Goal: Task Accomplishment & Management: Manage account settings

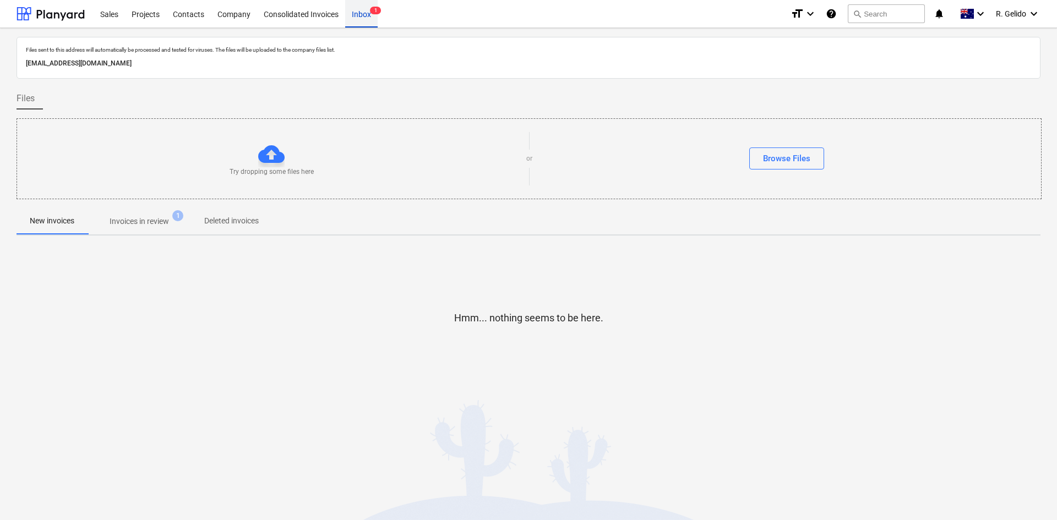
click at [370, 16] on div "Inbox 1" at bounding box center [361, 13] width 32 height 28
click at [221, 64] on p "[EMAIL_ADDRESS][DOMAIN_NAME]" at bounding box center [528, 64] width 1005 height 12
copy p "[EMAIL_ADDRESS][DOMAIN_NAME]"
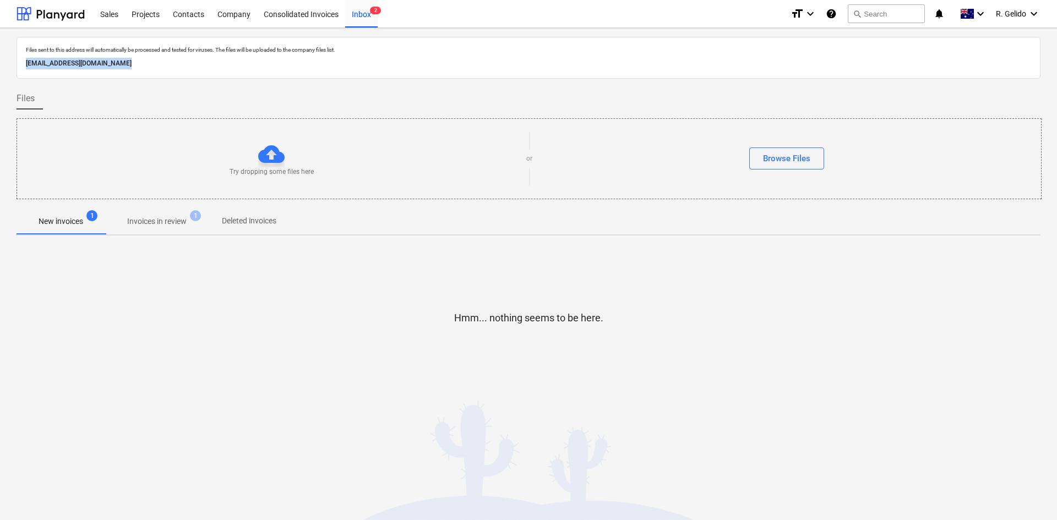
click at [192, 64] on p "[EMAIL_ADDRESS][DOMAIN_NAME]" at bounding box center [528, 64] width 1005 height 12
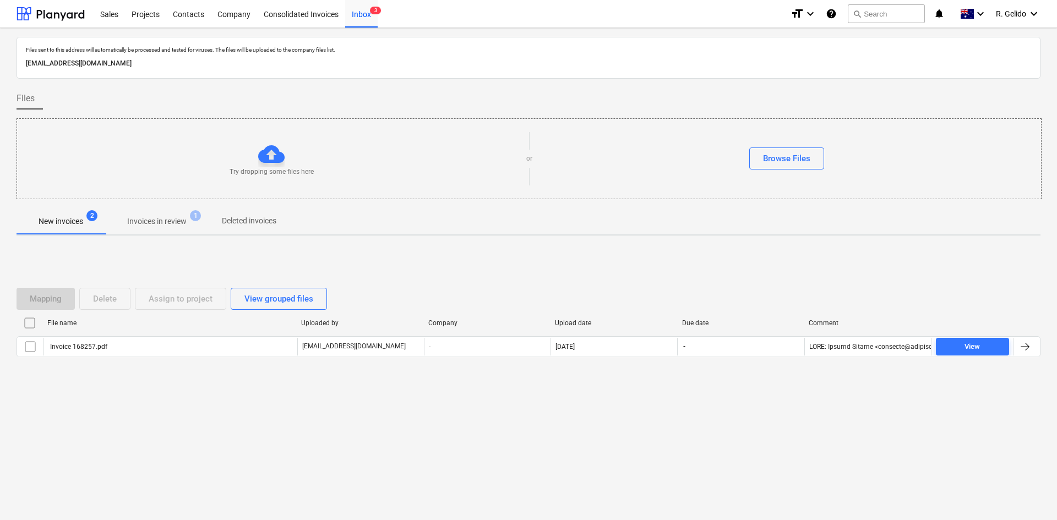
click at [153, 64] on p "[EMAIL_ADDRESS][DOMAIN_NAME]" at bounding box center [528, 64] width 1005 height 12
copy p "[EMAIL_ADDRESS][DOMAIN_NAME]"
click at [168, 75] on div "Files sent to this address will automatically be processed and tested for virus…" at bounding box center [529, 58] width 1024 height 42
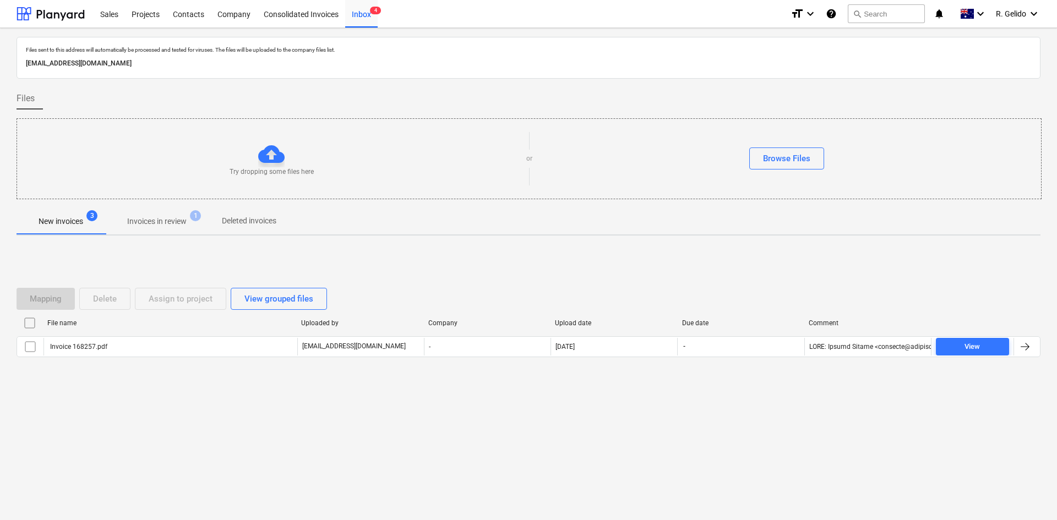
click at [165, 64] on p "[EMAIL_ADDRESS][DOMAIN_NAME]" at bounding box center [528, 64] width 1005 height 12
copy p "[EMAIL_ADDRESS][DOMAIN_NAME]"
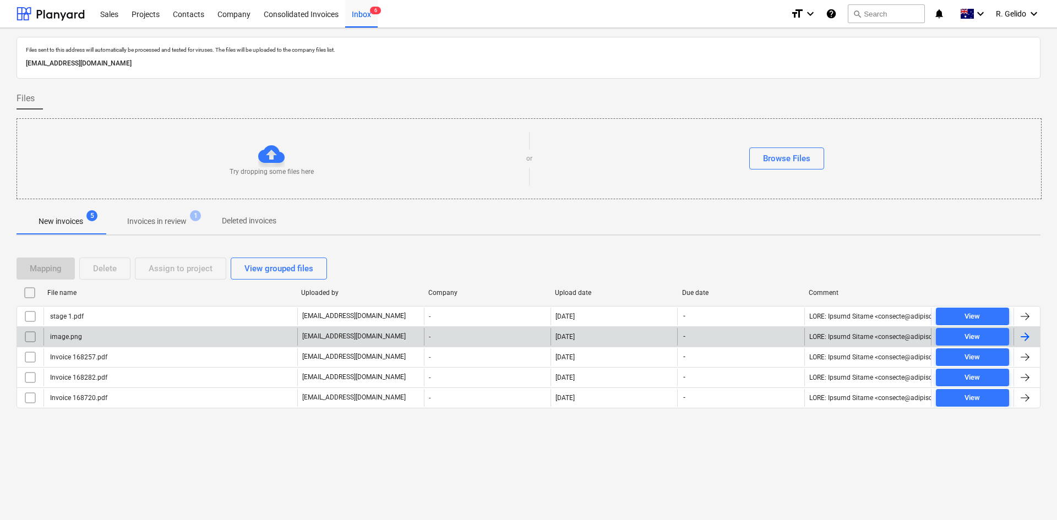
click at [109, 338] on div "image.png" at bounding box center [171, 337] width 254 height 18
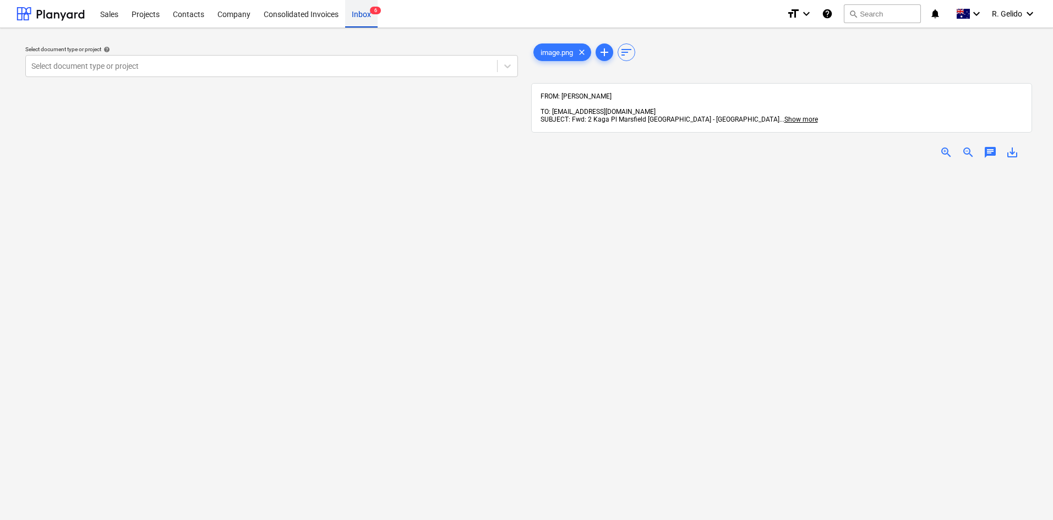
click at [362, 13] on div "Inbox 6" at bounding box center [361, 13] width 32 height 28
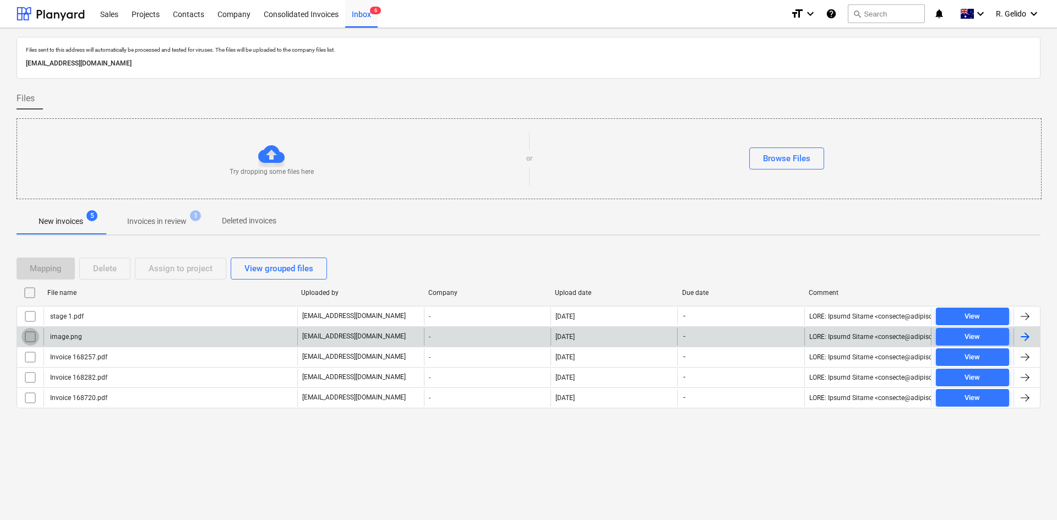
click at [29, 338] on input "checkbox" at bounding box center [30, 337] width 18 height 18
click at [110, 270] on div "Delete" at bounding box center [105, 269] width 24 height 14
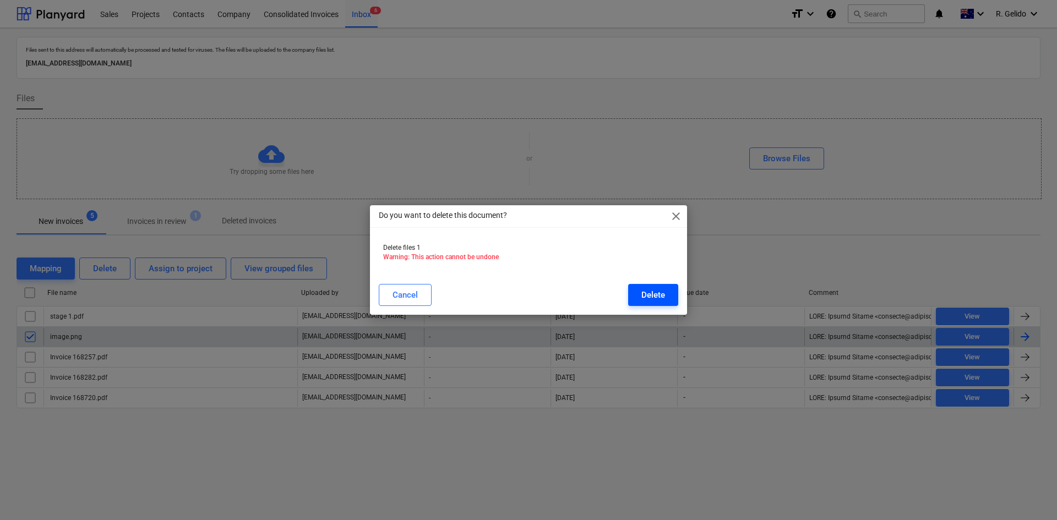
click at [656, 297] on div "Delete" at bounding box center [654, 295] width 24 height 14
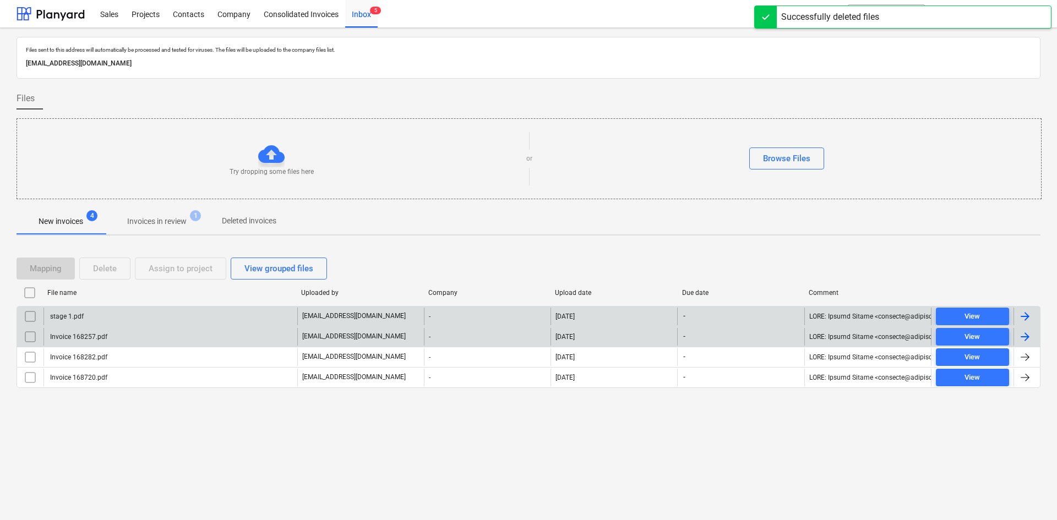
click at [103, 318] on div "stage 1.pdf" at bounding box center [171, 317] width 254 height 18
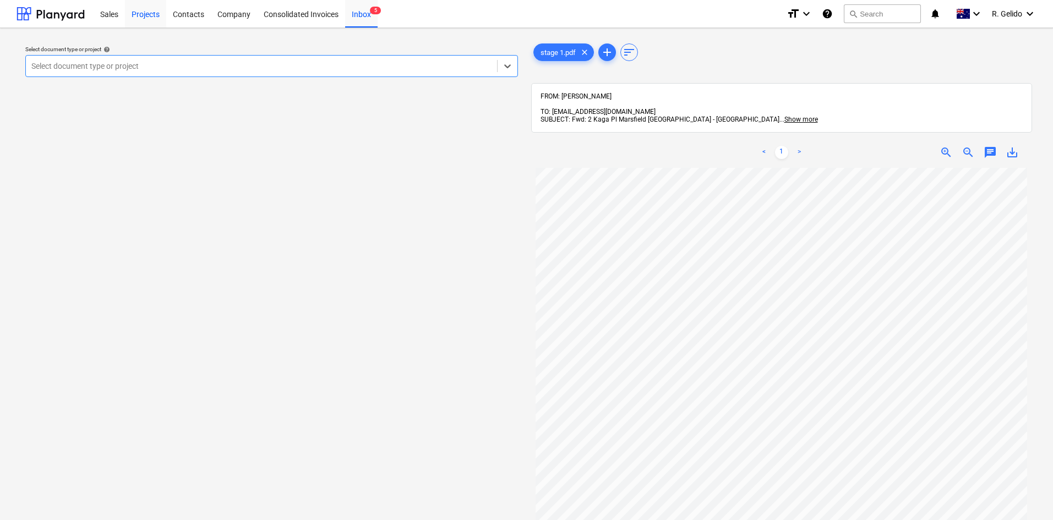
click at [140, 14] on div "Projects" at bounding box center [145, 13] width 41 height 28
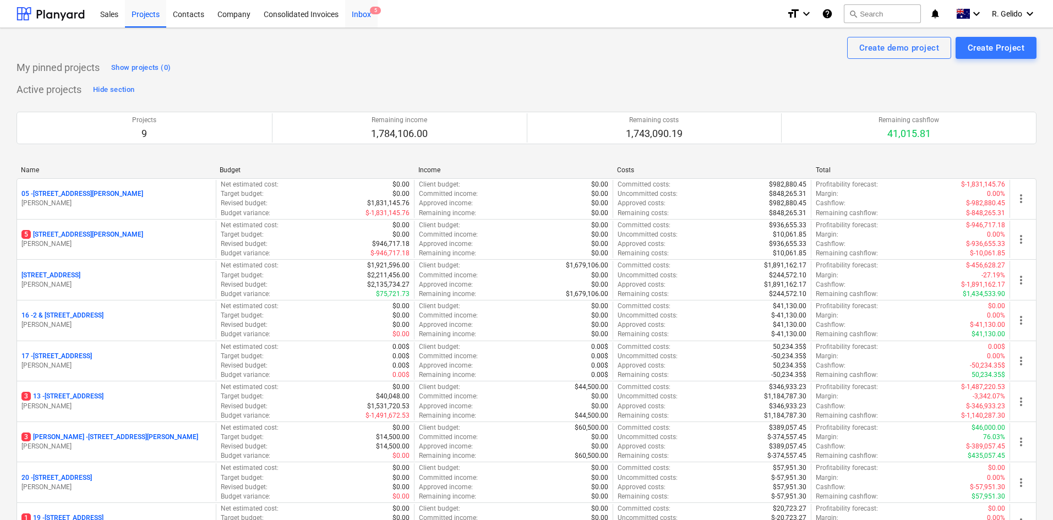
click at [372, 14] on div "Inbox 5" at bounding box center [361, 13] width 32 height 28
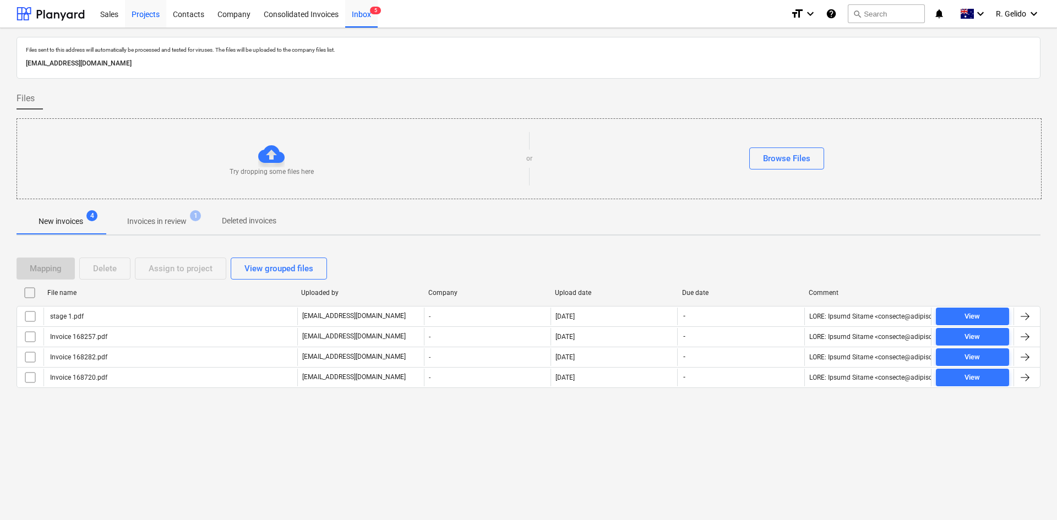
click at [153, 12] on div "Projects" at bounding box center [145, 13] width 41 height 28
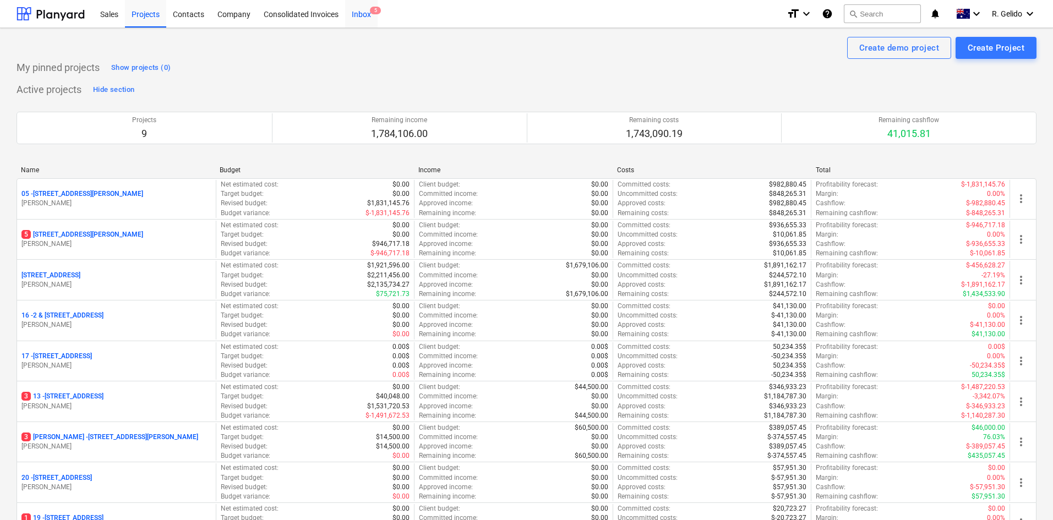
click at [360, 9] on div "Inbox 5" at bounding box center [361, 13] width 32 height 28
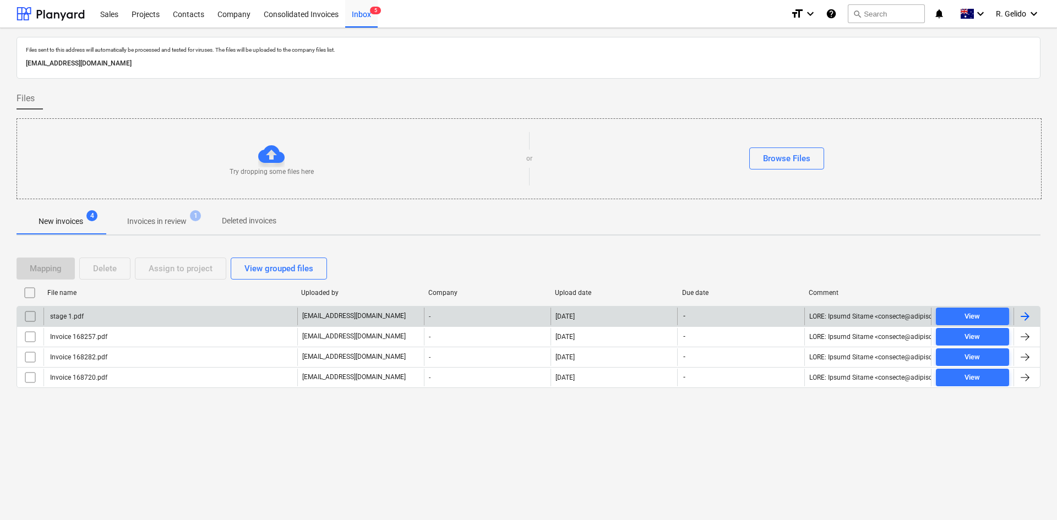
click at [124, 318] on div "stage 1.pdf" at bounding box center [171, 317] width 254 height 18
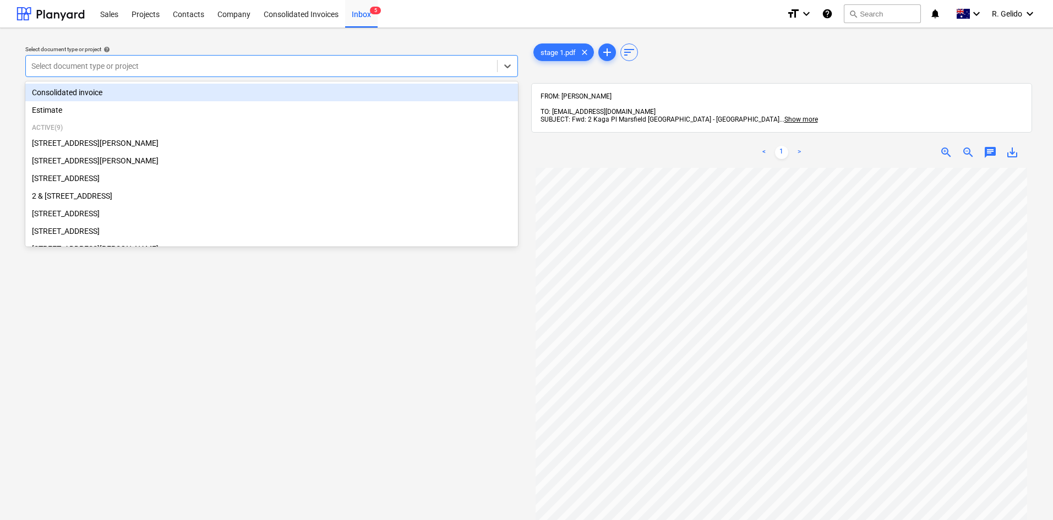
click at [325, 63] on div at bounding box center [261, 66] width 460 height 11
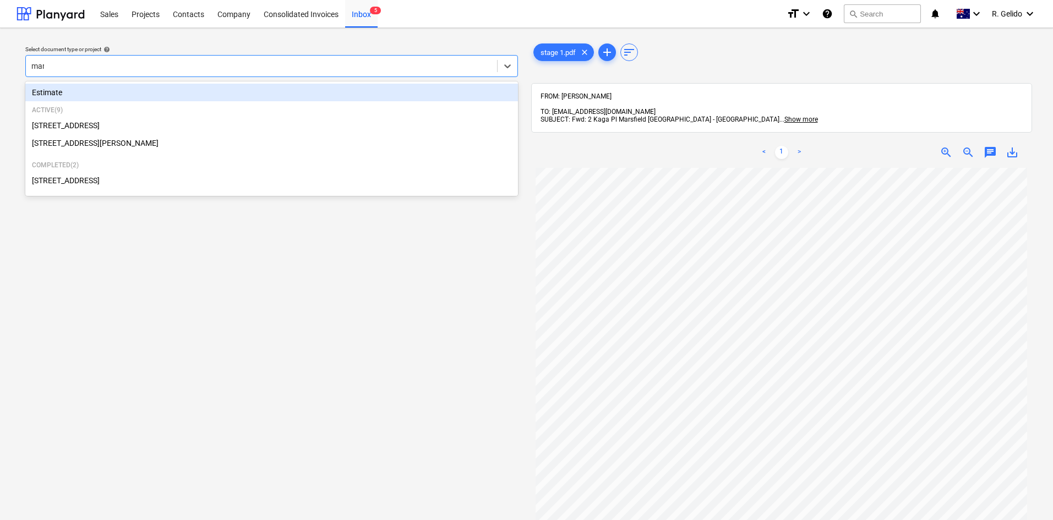
type input "mars"
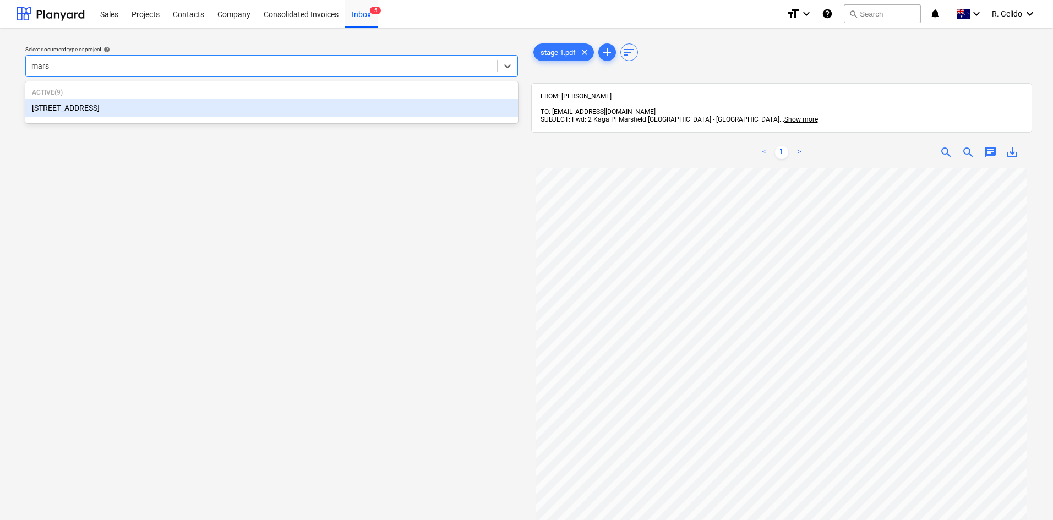
click at [254, 106] on div "2 Kaga Place, Marsfield" at bounding box center [271, 108] width 493 height 18
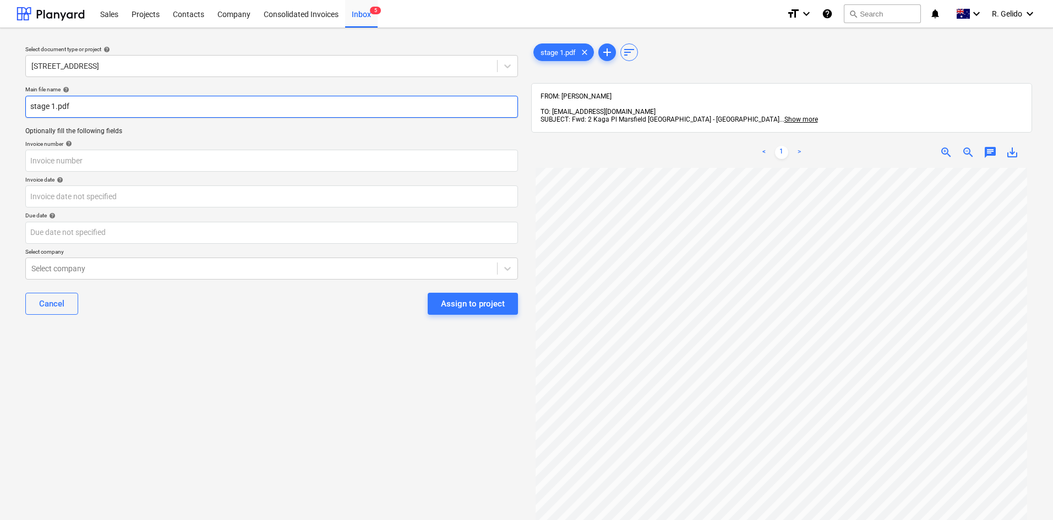
drag, startPoint x: 55, startPoint y: 105, endPoint x: 18, endPoint y: 105, distance: 37.4
click at [18, 105] on div "Select document type or project help 2 Kaga Place, Marsfield Main file name hel…" at bounding box center [272, 349] width 510 height 625
drag, startPoint x: 58, startPoint y: 100, endPoint x: 31, endPoint y: 102, distance: 27.0
click at [31, 102] on input "Classic Aluminium.pdf" at bounding box center [271, 107] width 493 height 22
click at [64, 109] on input "Classic Aluminium.pdf" at bounding box center [271, 107] width 493 height 22
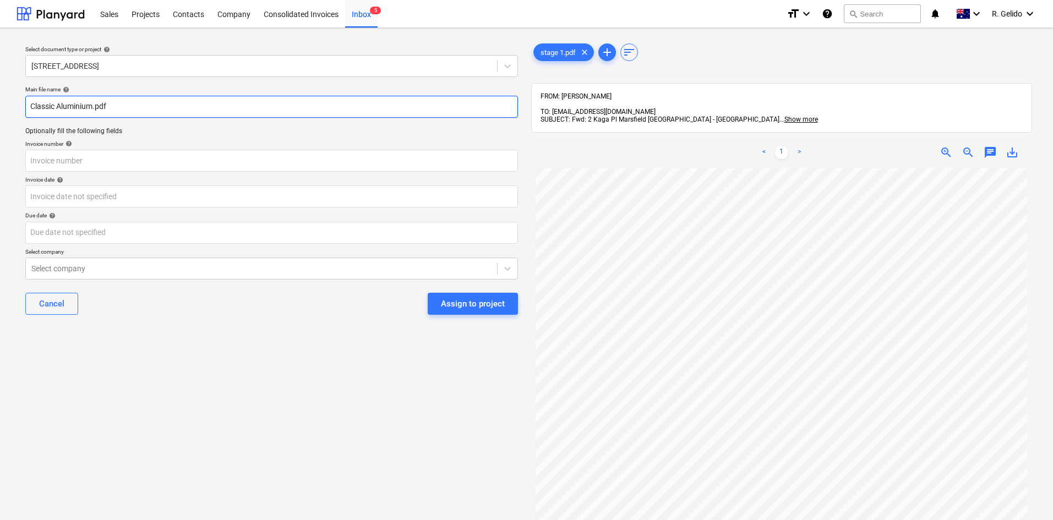
click at [64, 109] on input "Classic Aluminium.pdf" at bounding box center [271, 107] width 493 height 22
click at [96, 106] on input "Classic Aluminium.pdf" at bounding box center [271, 107] width 493 height 22
type input "Classic Aluminium Inv 0087.pdf"
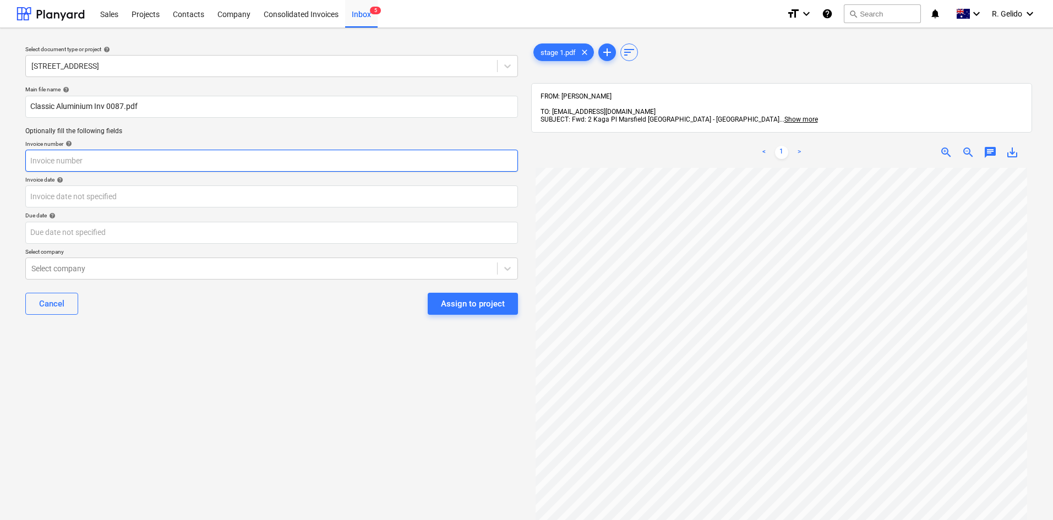
click at [101, 165] on input "text" at bounding box center [271, 161] width 493 height 22
type input "INV-0087"
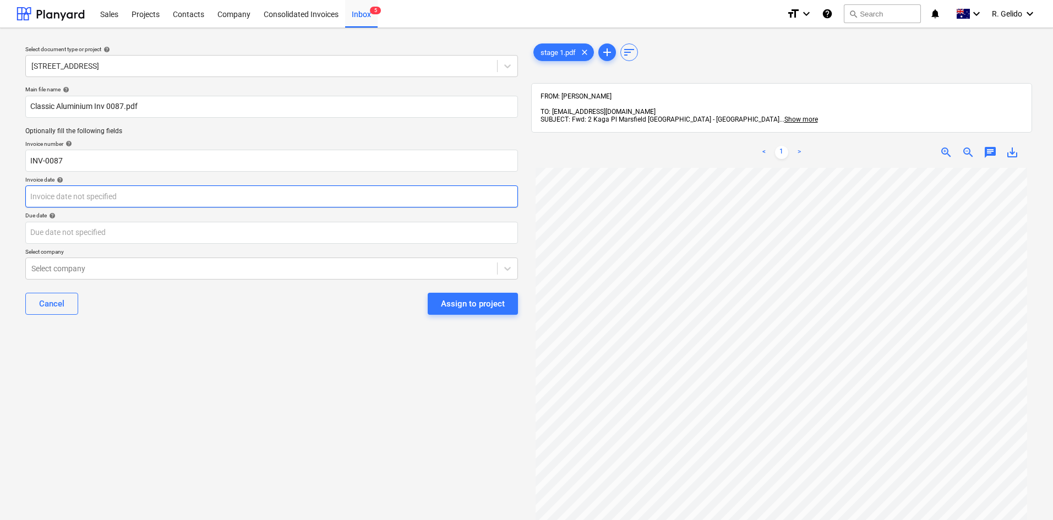
click at [78, 199] on body "Sales Projects Contacts Company Consolidated Invoices Inbox 5 format_size keybo…" at bounding box center [526, 260] width 1053 height 520
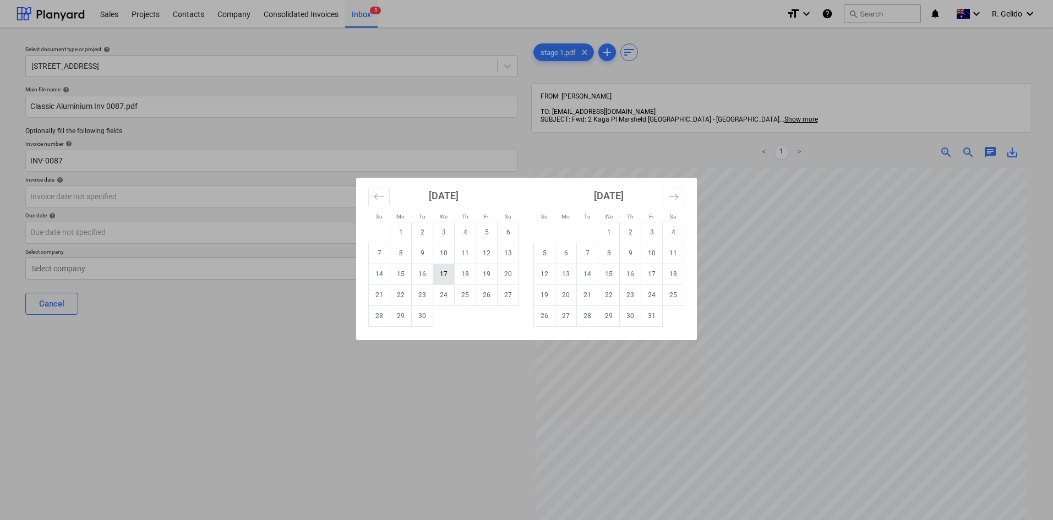
click at [440, 278] on td "17" at bounding box center [443, 274] width 21 height 21
type input "17 Sep 2025"
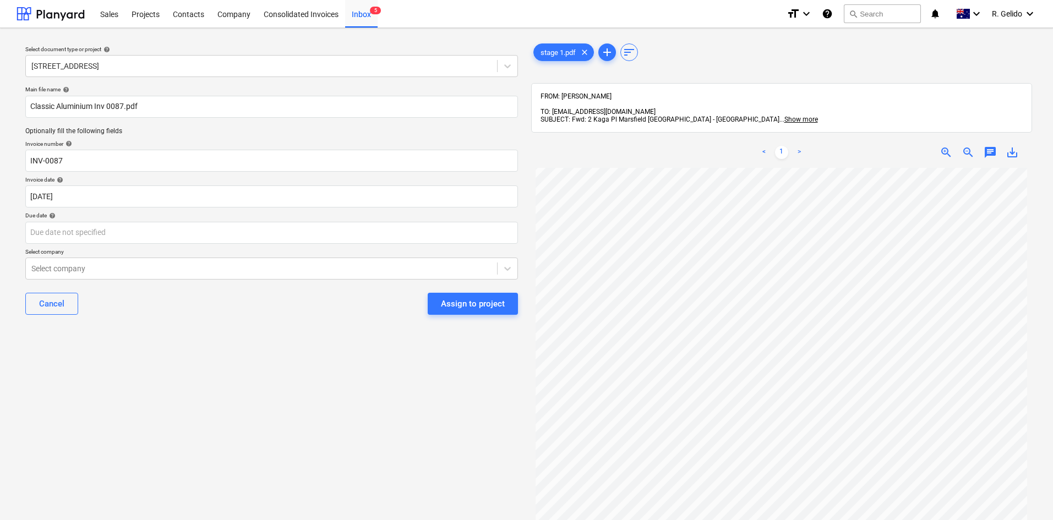
scroll to position [165, 0]
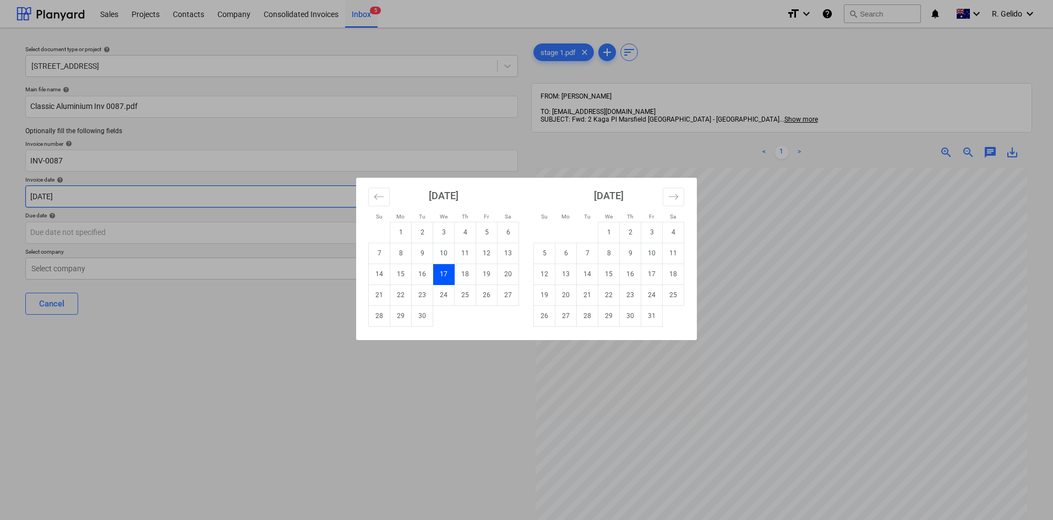
click at [98, 198] on body "Sales Projects Contacts Company Consolidated Invoices Inbox 5 format_size keybo…" at bounding box center [526, 260] width 1053 height 520
click at [98, 198] on div "Su Mo Tu We Th Fr Sa Su Mo Tu We Th Fr Sa August 2025 1 2 3 4 5 6 7 8 9 10 11 1…" at bounding box center [526, 260] width 1053 height 520
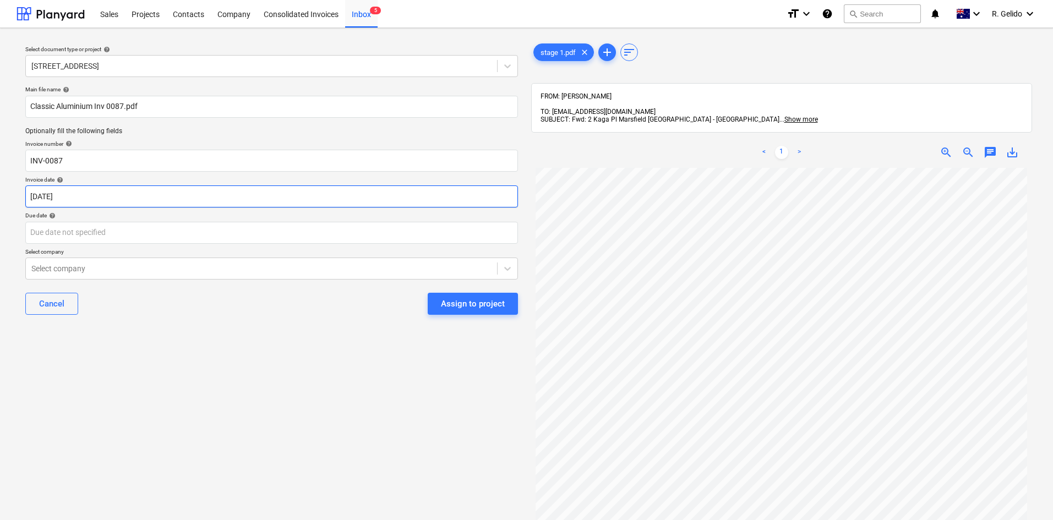
click at [98, 198] on body "Sales Projects Contacts Company Consolidated Invoices Inbox 5 format_size keybo…" at bounding box center [526, 260] width 1053 height 520
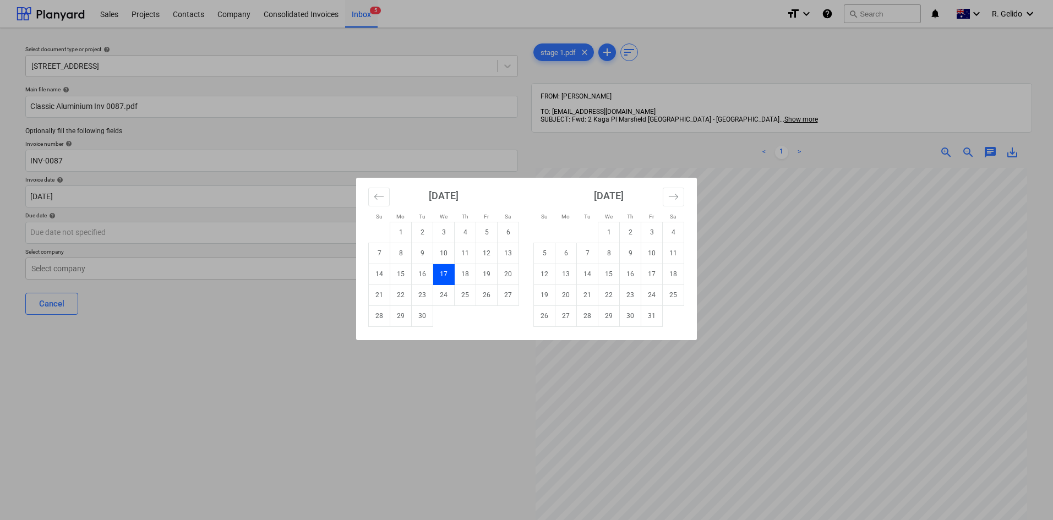
click at [153, 233] on div "Su Mo Tu We Th Fr Sa Su Mo Tu We Th Fr Sa August 2025 1 2 3 4 5 6 7 8 9 10 11 1…" at bounding box center [526, 260] width 1053 height 520
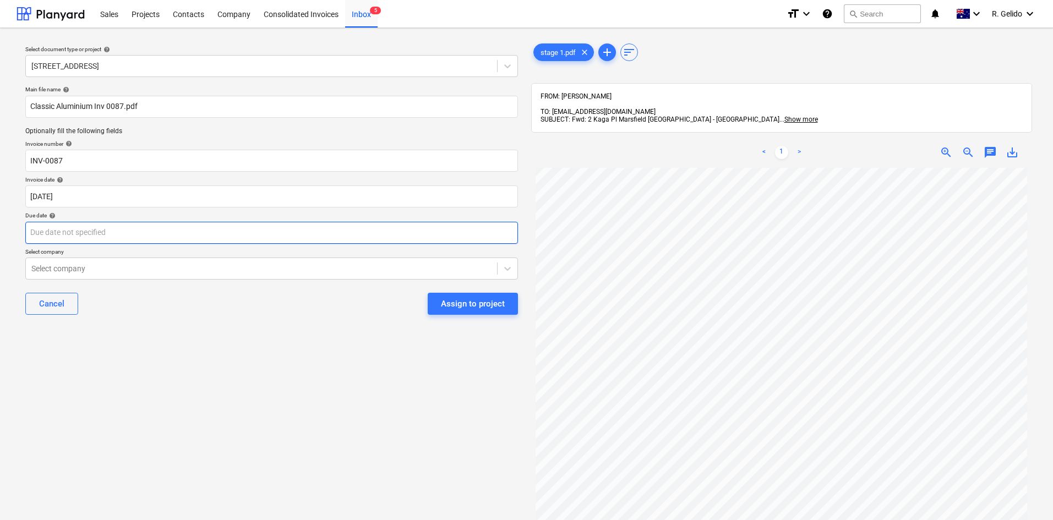
click at [168, 238] on body "Sales Projects Contacts Company Consolidated Invoices Inbox 5 format_size keybo…" at bounding box center [526, 260] width 1053 height 520
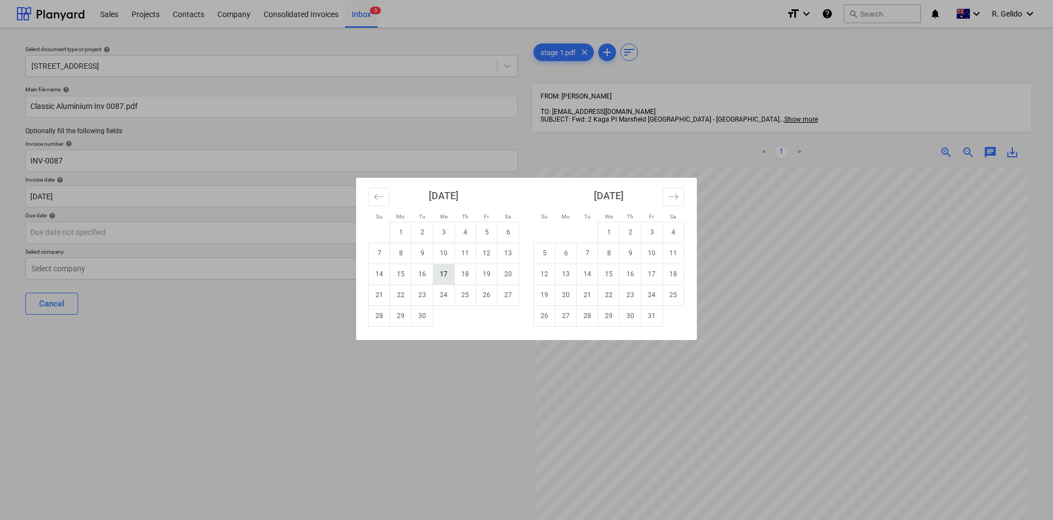
click at [445, 271] on td "17" at bounding box center [443, 274] width 21 height 21
type input "17 Sep 2025"
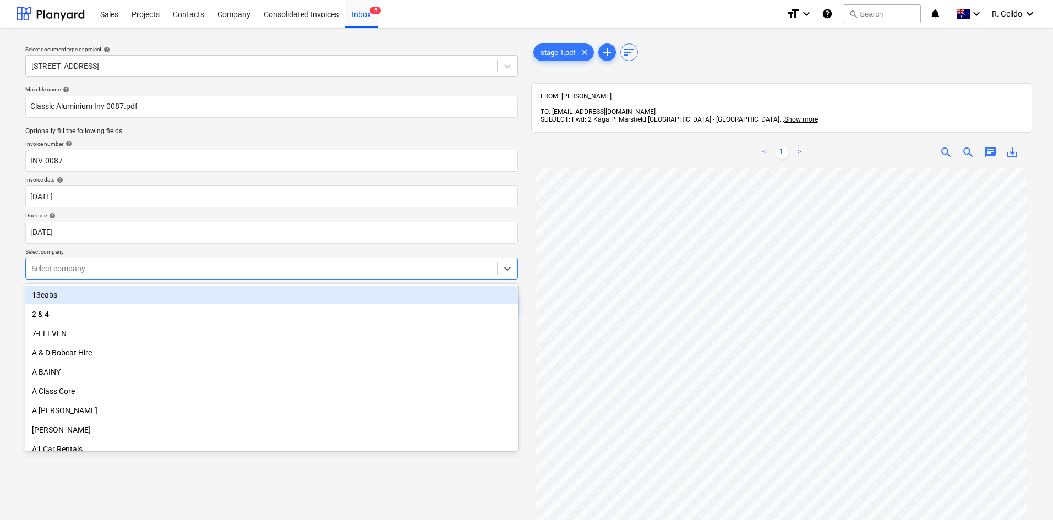
click at [134, 261] on div "Select company" at bounding box center [261, 268] width 471 height 15
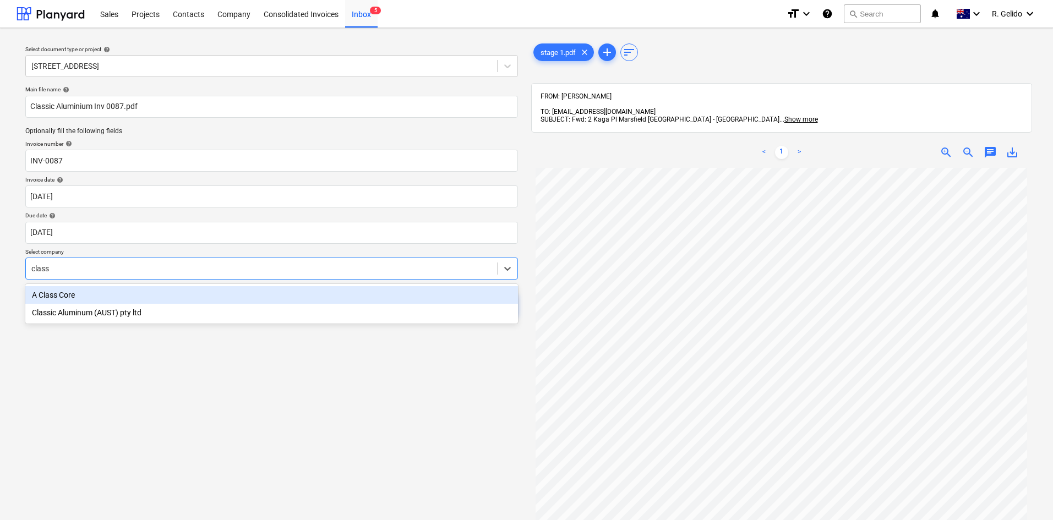
type input "classi"
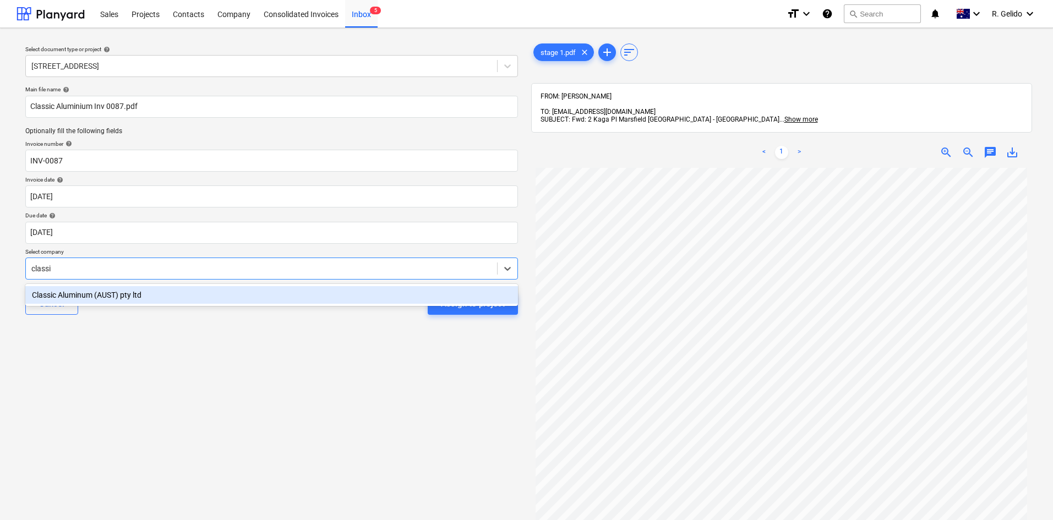
click at [354, 292] on div "Classic Aluminum (AUST) pty ltd" at bounding box center [271, 295] width 493 height 18
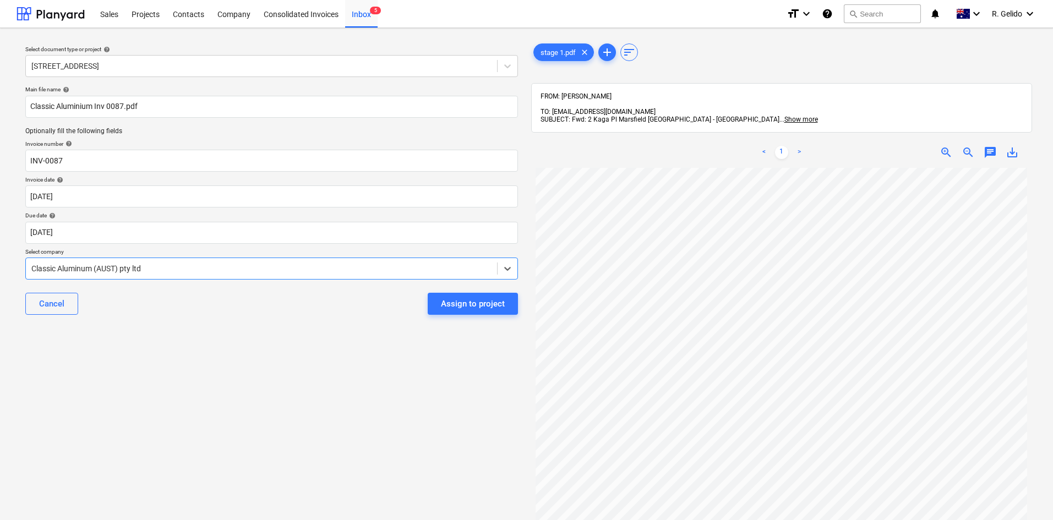
click at [324, 345] on div "Select document type or project help 2 Kaga Place, Marsfield Main file name hel…" at bounding box center [272, 349] width 510 height 625
click at [480, 302] on div "Assign to project" at bounding box center [473, 304] width 64 height 14
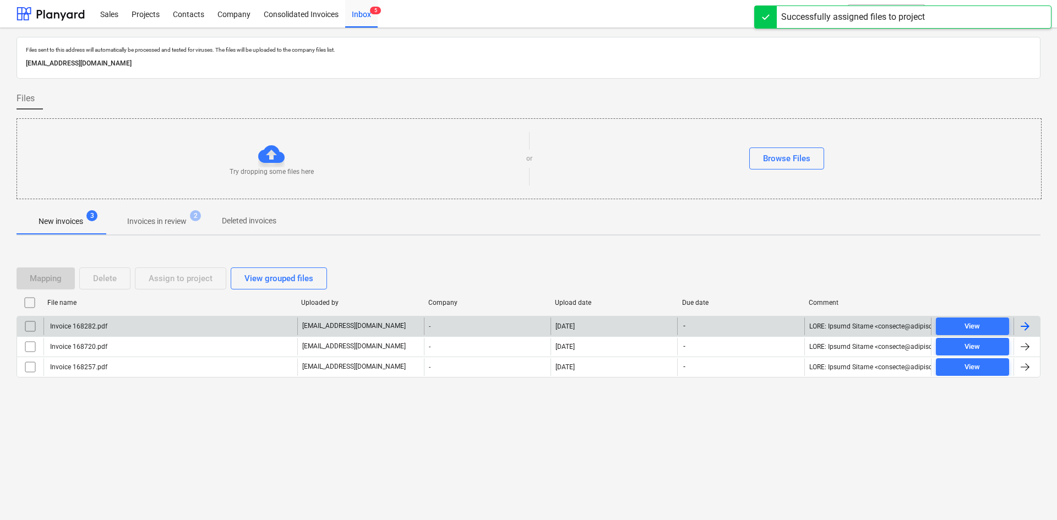
click at [134, 327] on div "Invoice 168282.pdf" at bounding box center [171, 327] width 254 height 18
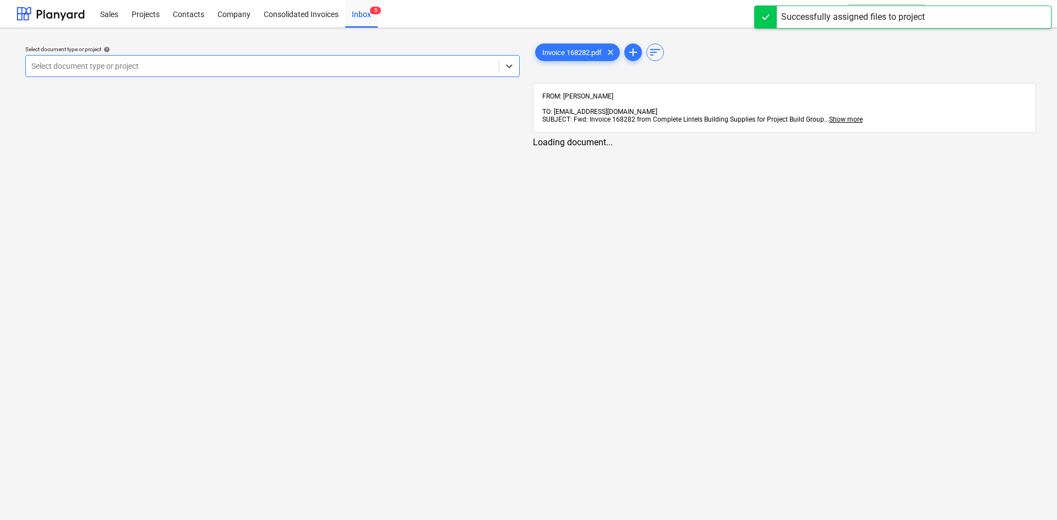
click at [226, 68] on div at bounding box center [262, 66] width 462 height 11
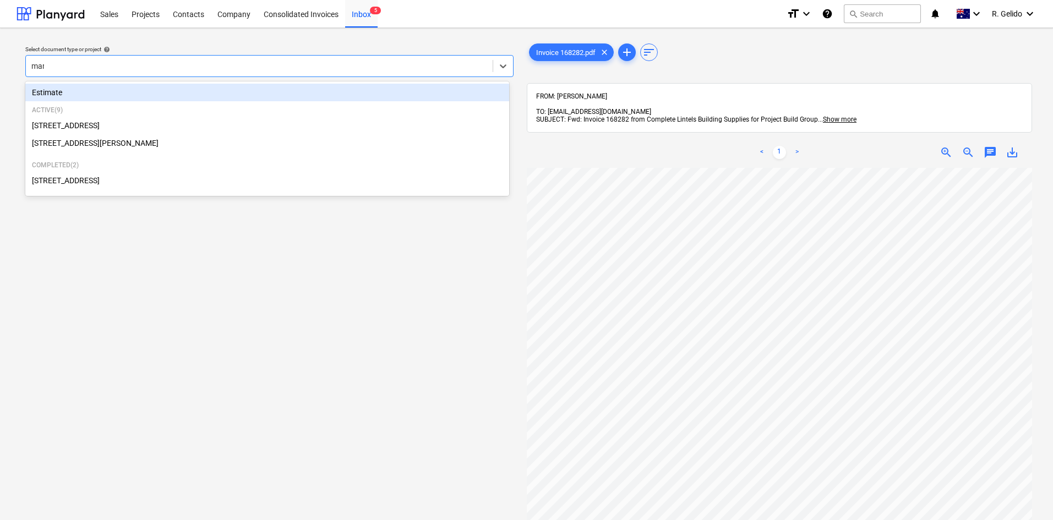
type input "mars"
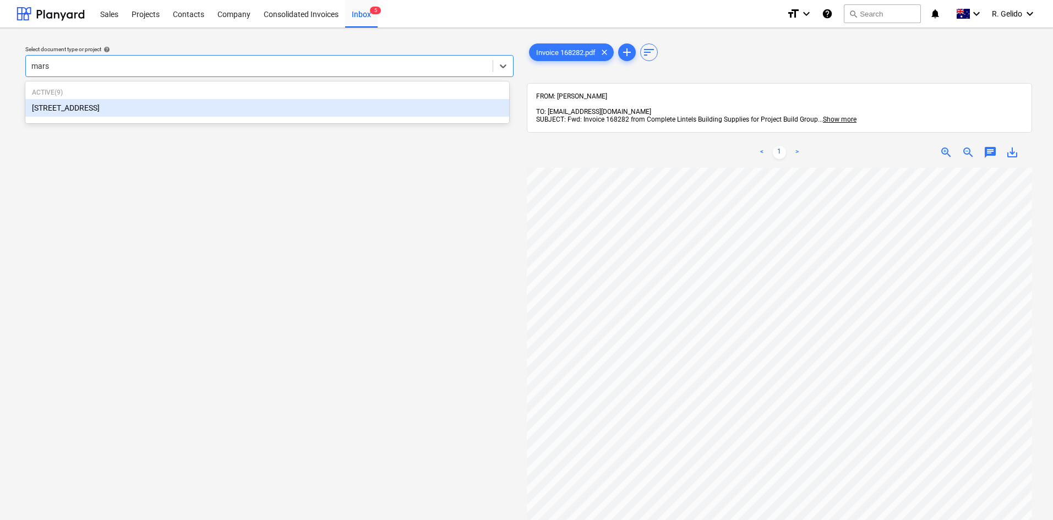
click at [259, 110] on div "2 Kaga Place, Marsfield" at bounding box center [267, 108] width 484 height 18
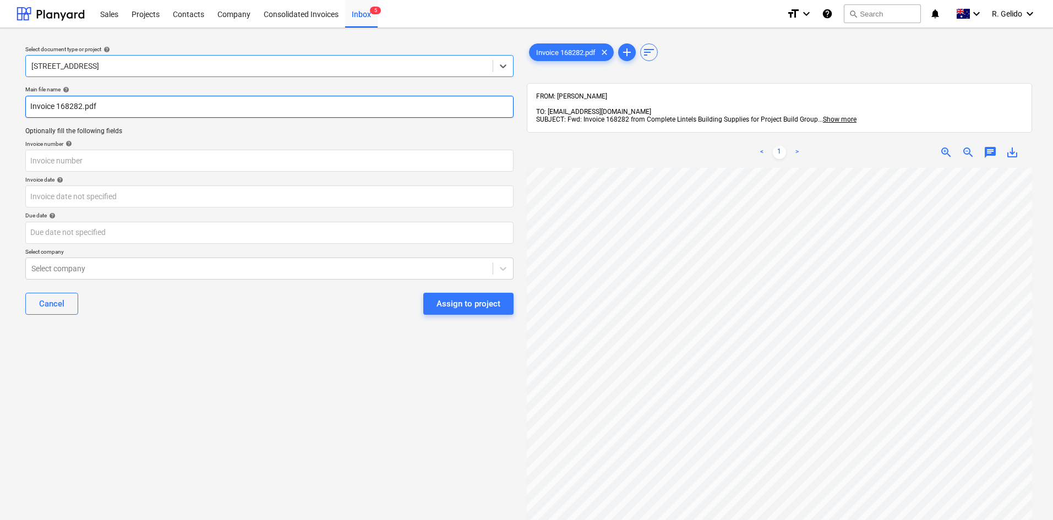
click at [28, 101] on input "Invoice 168282.pdf" at bounding box center [269, 107] width 488 height 22
click at [134, 104] on input "Complete Lintels Invoice 168282.pdf" at bounding box center [269, 107] width 488 height 22
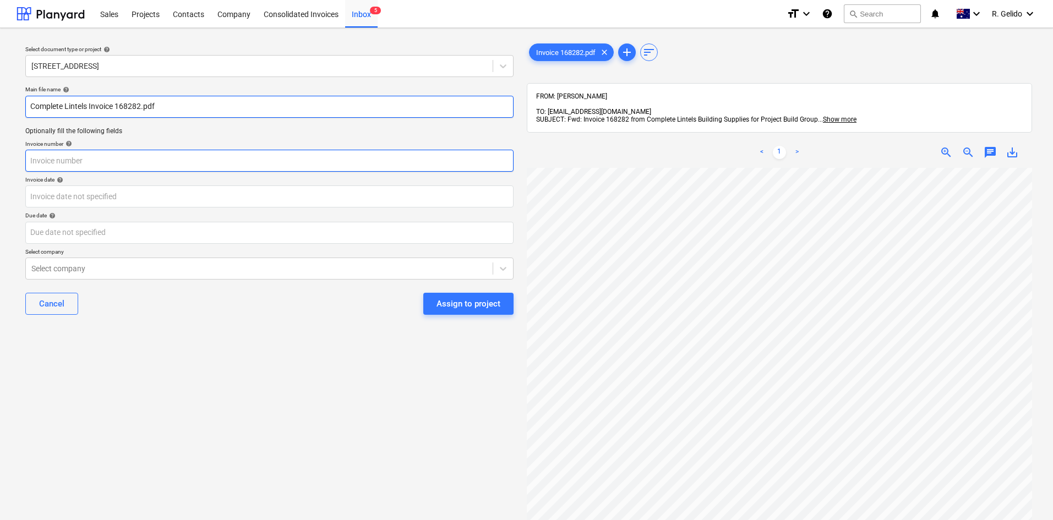
type input "Complete Lintels Invoice 168282.pdf"
click at [95, 155] on input "text" at bounding box center [269, 161] width 488 height 22
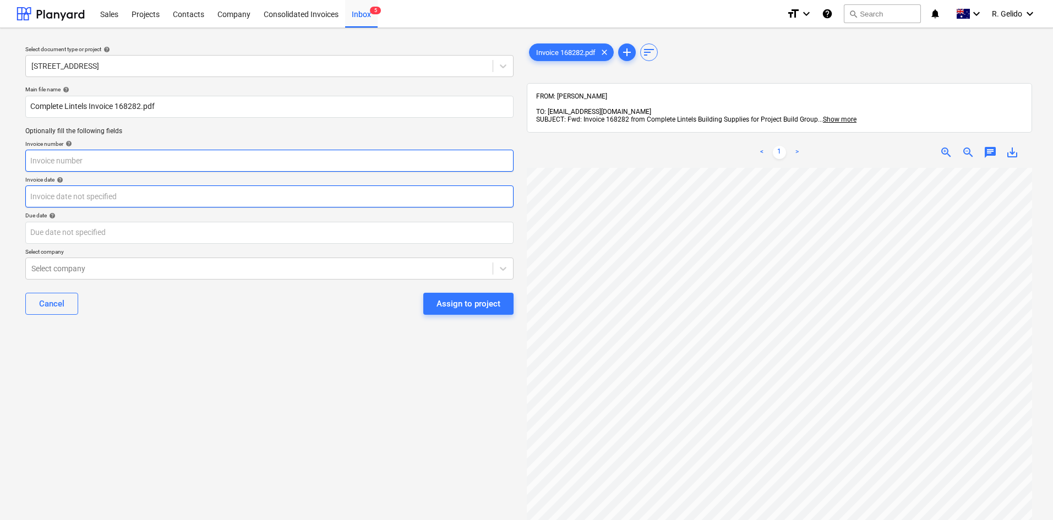
paste input "168282"
type input "168282"
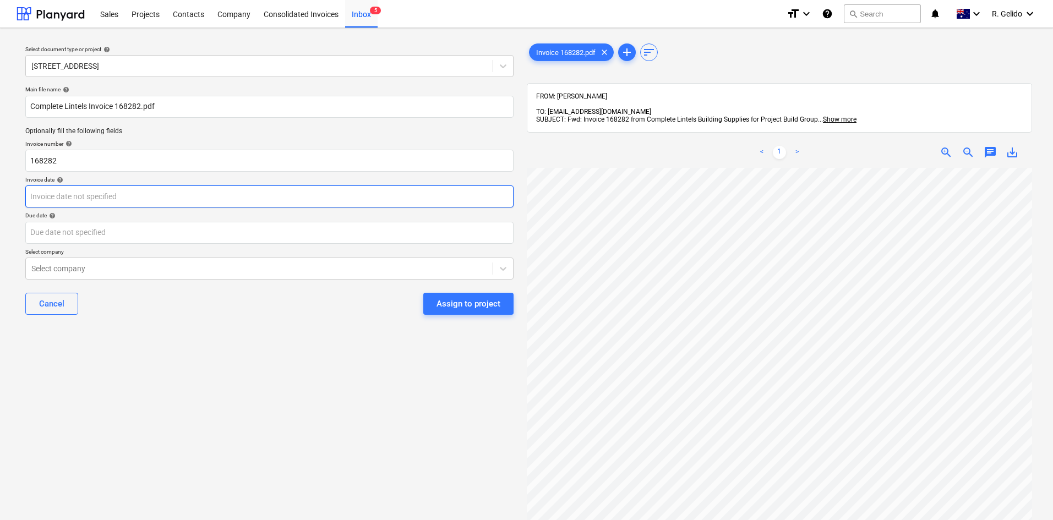
click at [84, 198] on body "Sales Projects Contacts Company Consolidated Invoices Inbox 5 format_size keybo…" at bounding box center [526, 260] width 1053 height 520
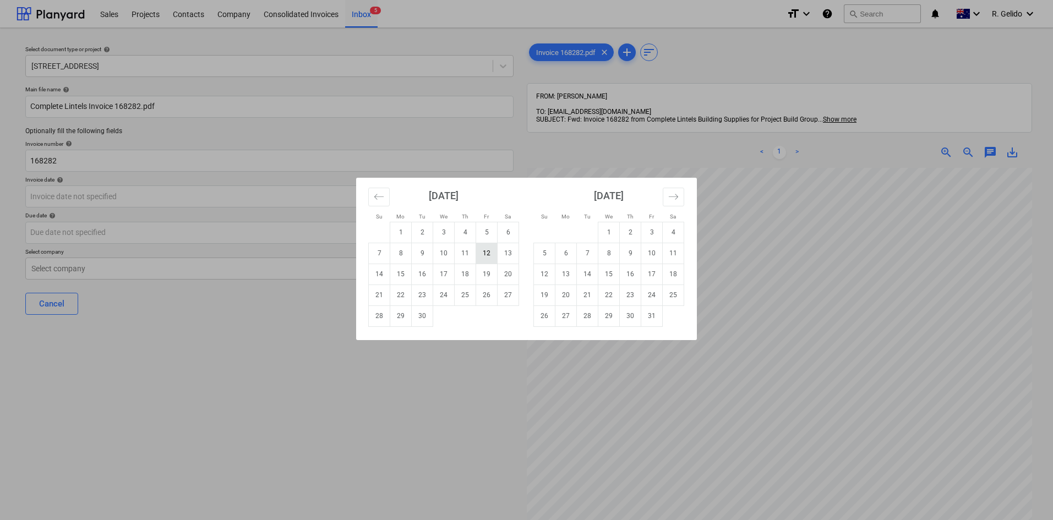
click at [479, 254] on td "12" at bounding box center [486, 253] width 21 height 21
type input "12 Sep 2025"
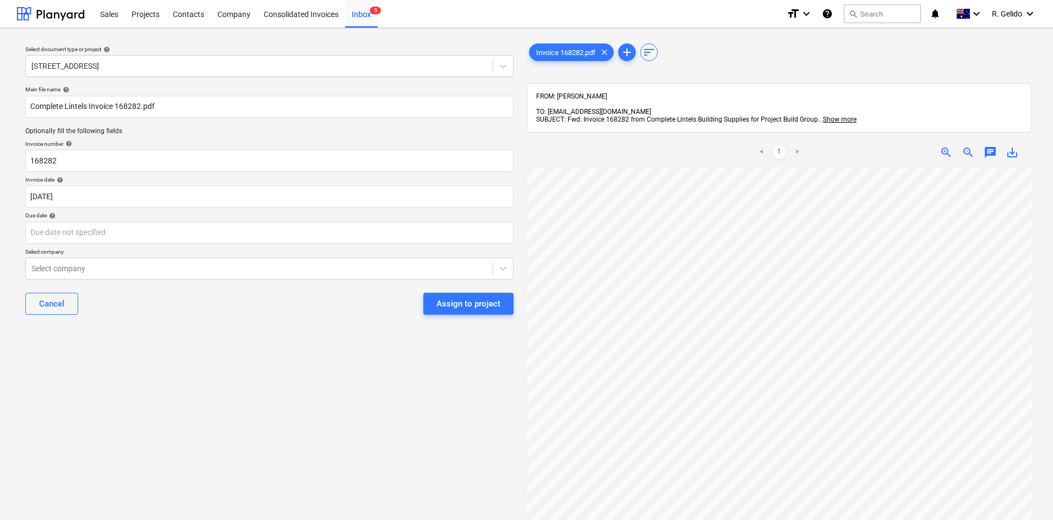
click at [294, 330] on div "Select document type or project help 2 Kaga Place, Marsfield Main file name hel…" at bounding box center [270, 349] width 506 height 625
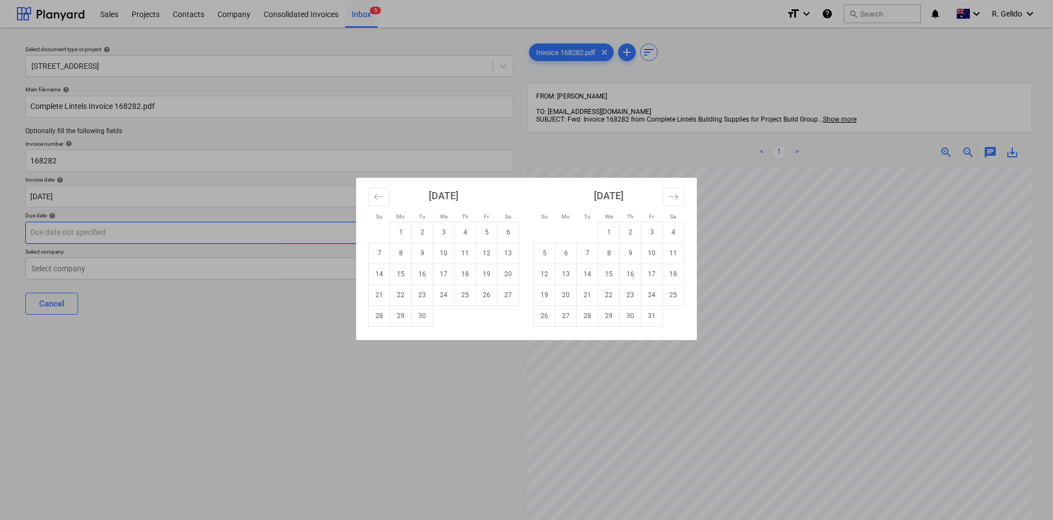
click at [144, 234] on body "Sales Projects Contacts Company Consolidated Invoices Inbox 5 format_size keybo…" at bounding box center [526, 260] width 1053 height 520
click at [642, 314] on td "31" at bounding box center [652, 316] width 21 height 21
type input "31 Oct 2025"
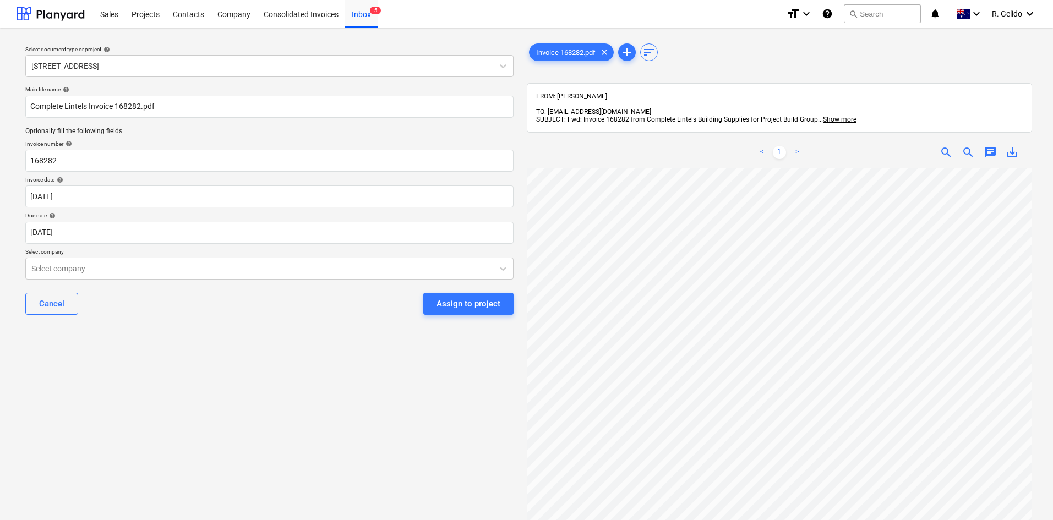
drag, startPoint x: 251, startPoint y: 369, endPoint x: 242, endPoint y: 362, distance: 11.7
click at [251, 369] on div "Select document type or project help 2 Kaga Place, Marsfield Main file name hel…" at bounding box center [270, 349] width 506 height 625
click at [162, 272] on div at bounding box center [259, 268] width 456 height 11
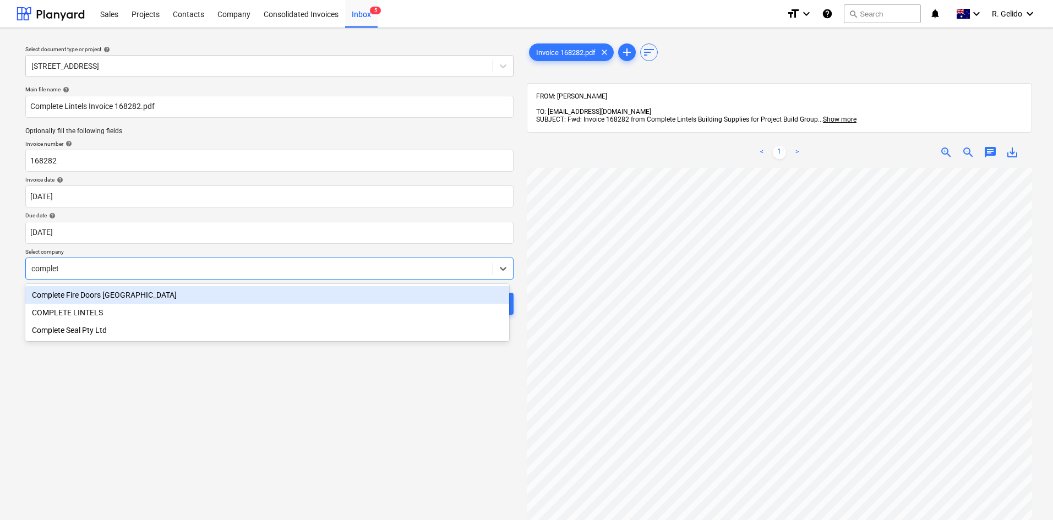
type input "complete"
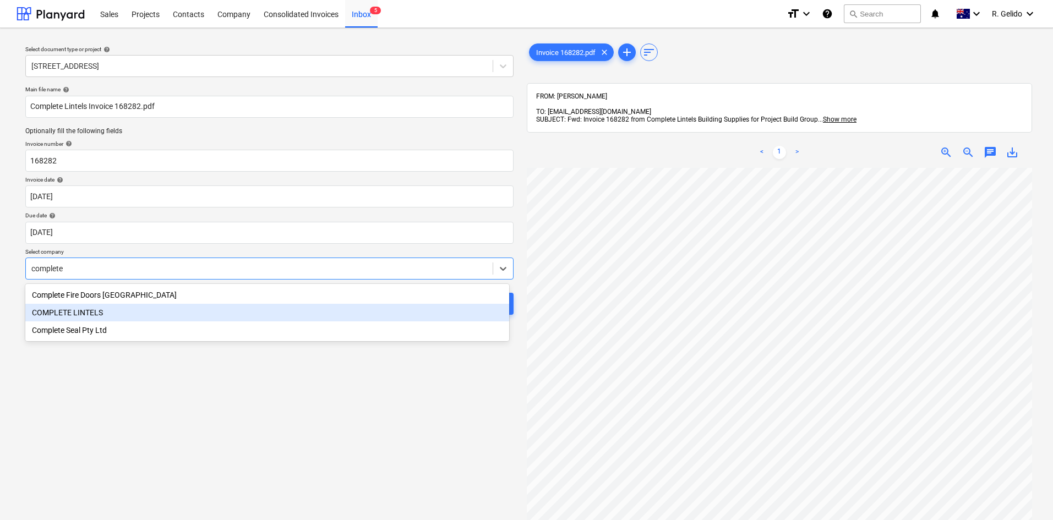
click at [146, 320] on div "COMPLETE LINTELS" at bounding box center [267, 313] width 484 height 18
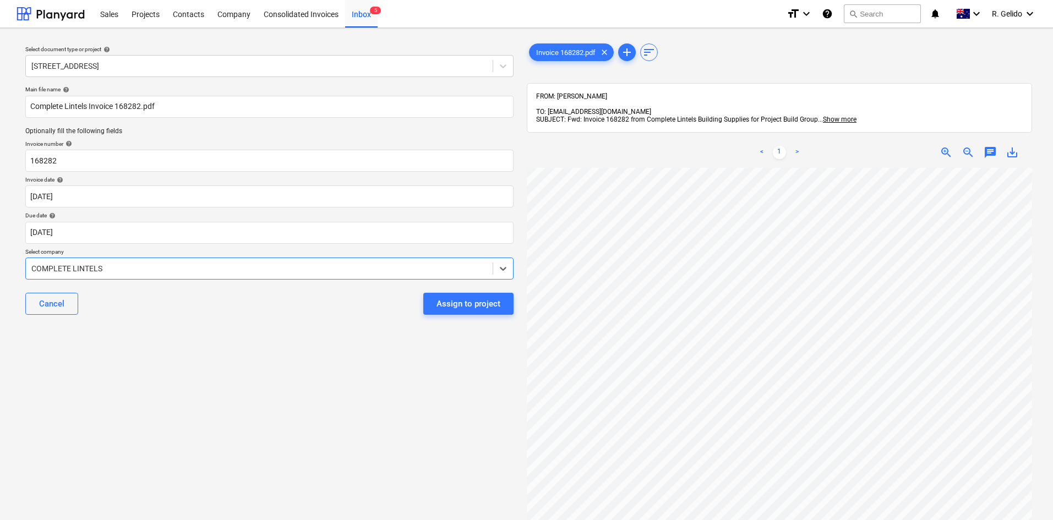
click at [216, 360] on div "Select document type or project help 2 Kaga Place, Marsfield Main file name hel…" at bounding box center [270, 349] width 506 height 625
click at [377, 371] on div "Select document type or project help 2 Kaga Place, Marsfield Main file name hel…" at bounding box center [270, 349] width 506 height 625
click at [452, 308] on div "Assign to project" at bounding box center [469, 304] width 64 height 14
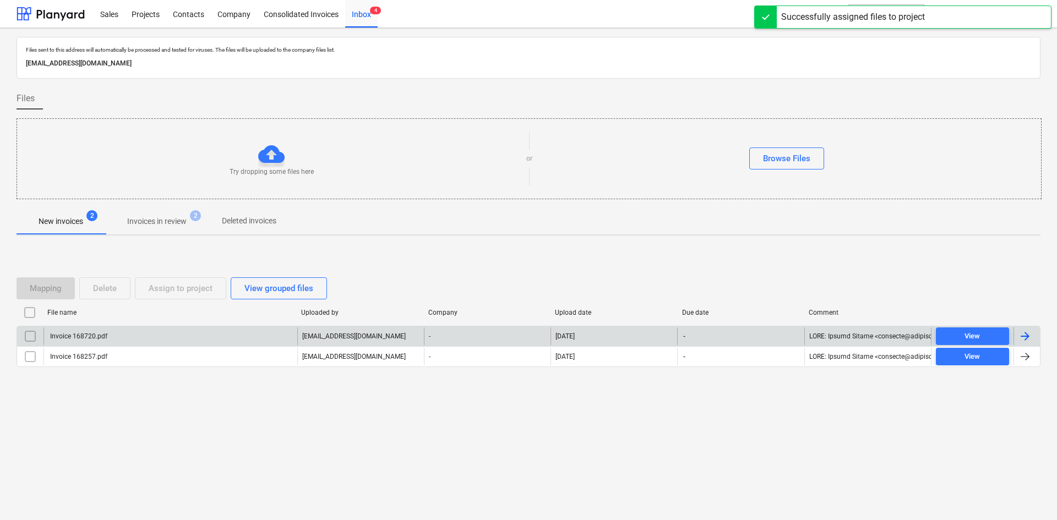
click at [131, 330] on div "Invoice 168720.pdf" at bounding box center [171, 337] width 254 height 18
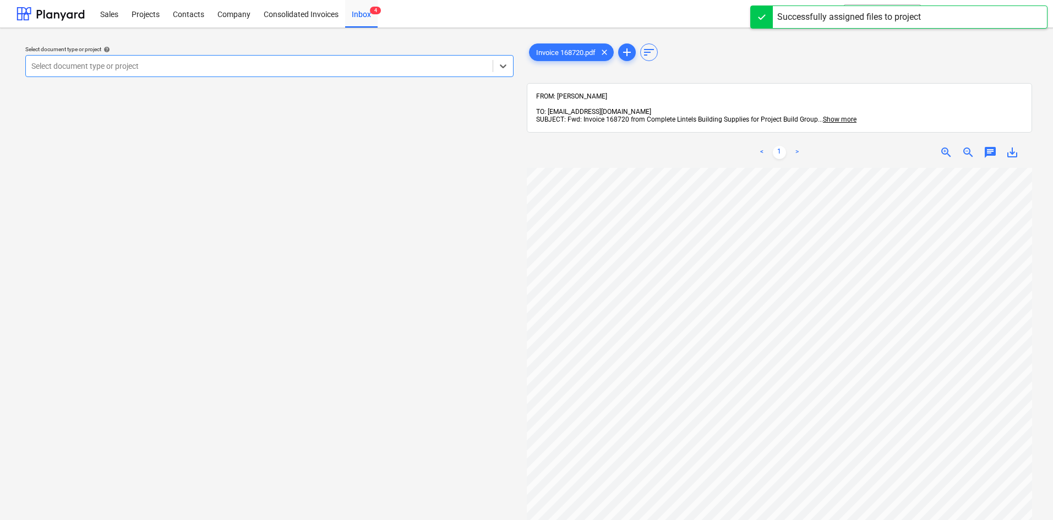
click at [339, 63] on div at bounding box center [259, 66] width 456 height 11
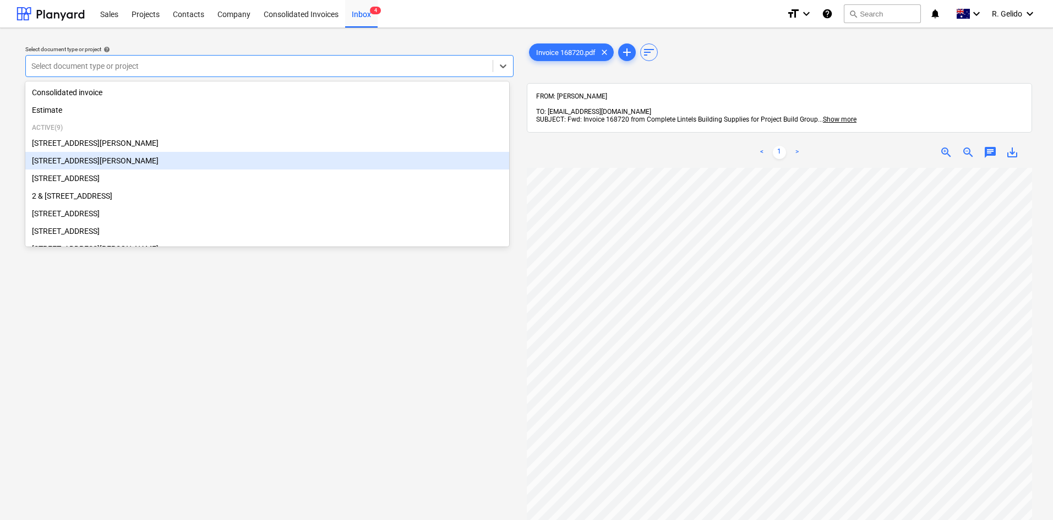
type input "c"
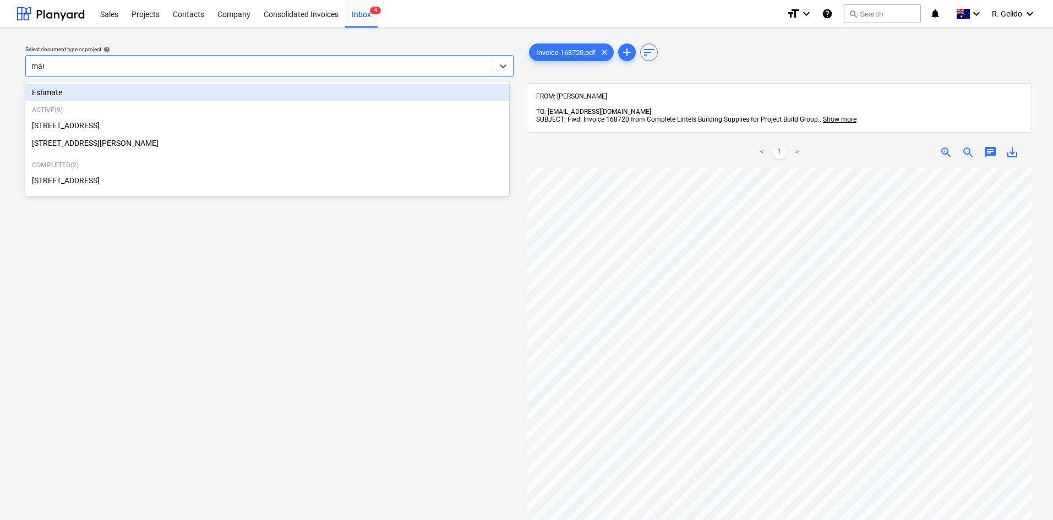
type input "mars"
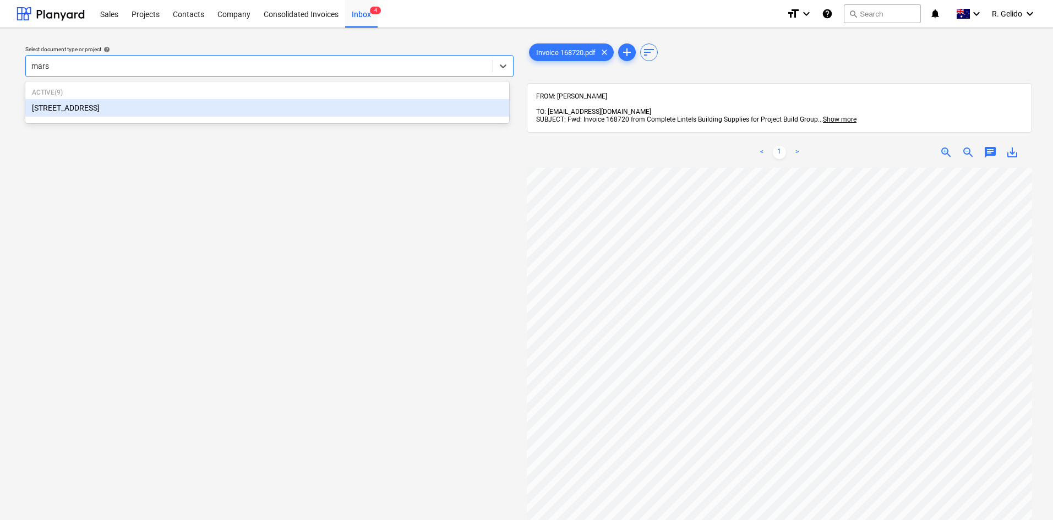
click at [186, 106] on div "2 Kaga Place, Marsfield" at bounding box center [267, 108] width 484 height 18
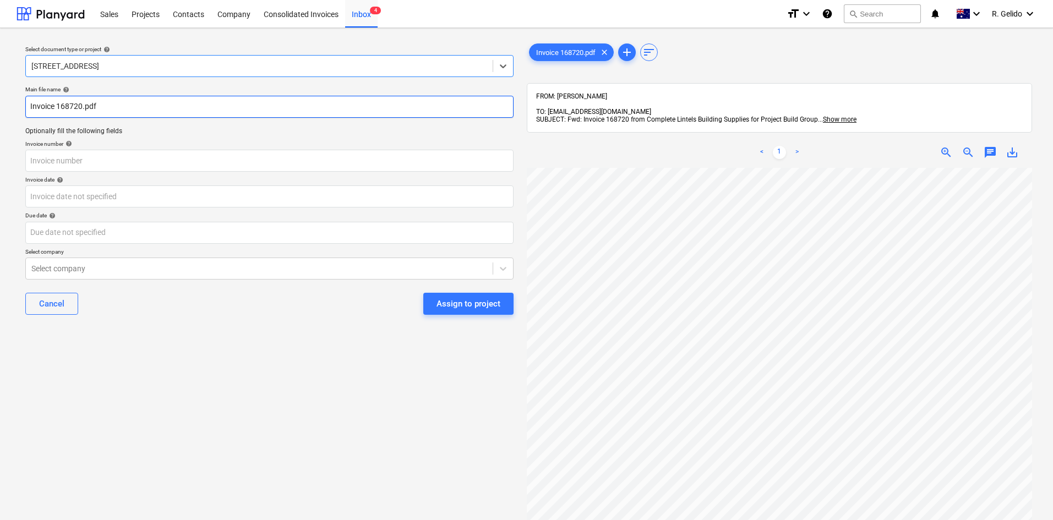
click at [29, 111] on input "Invoice 168720.pdf" at bounding box center [269, 107] width 488 height 22
click at [126, 107] on input "Complete Lintels Invoice 168720.pdf" at bounding box center [269, 107] width 488 height 22
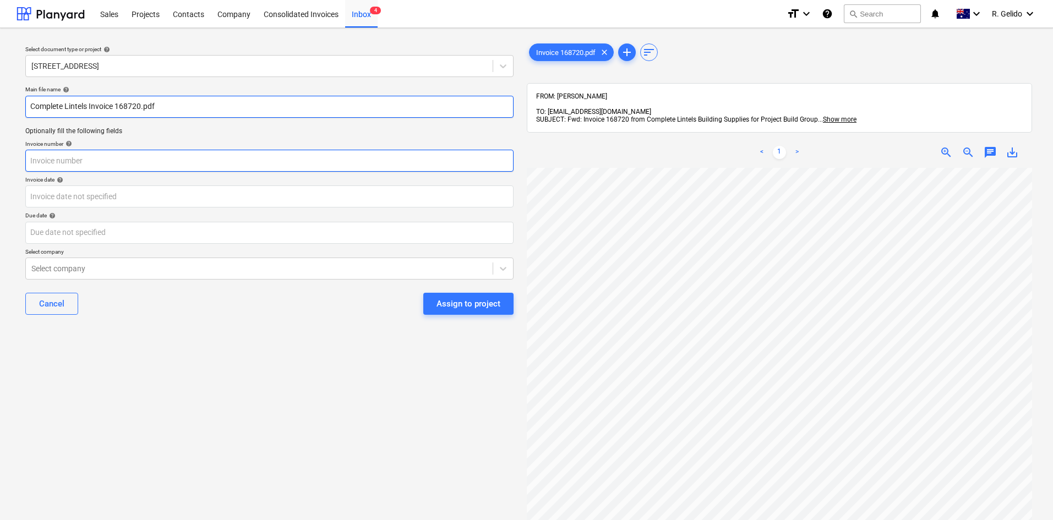
type input "Complete Lintels Invoice 168720.pdf"
click at [74, 163] on input "text" at bounding box center [269, 161] width 488 height 22
paste input "168720"
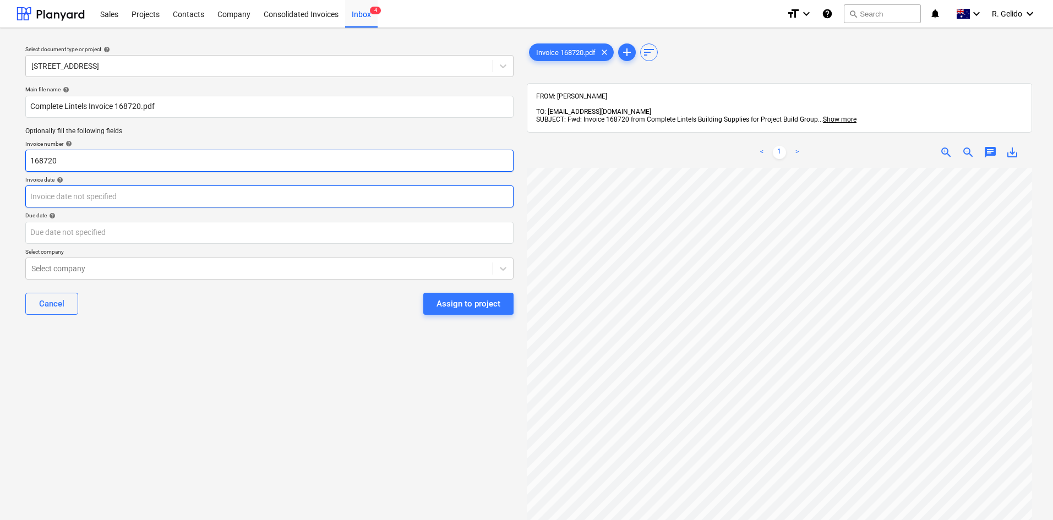
type input "168720"
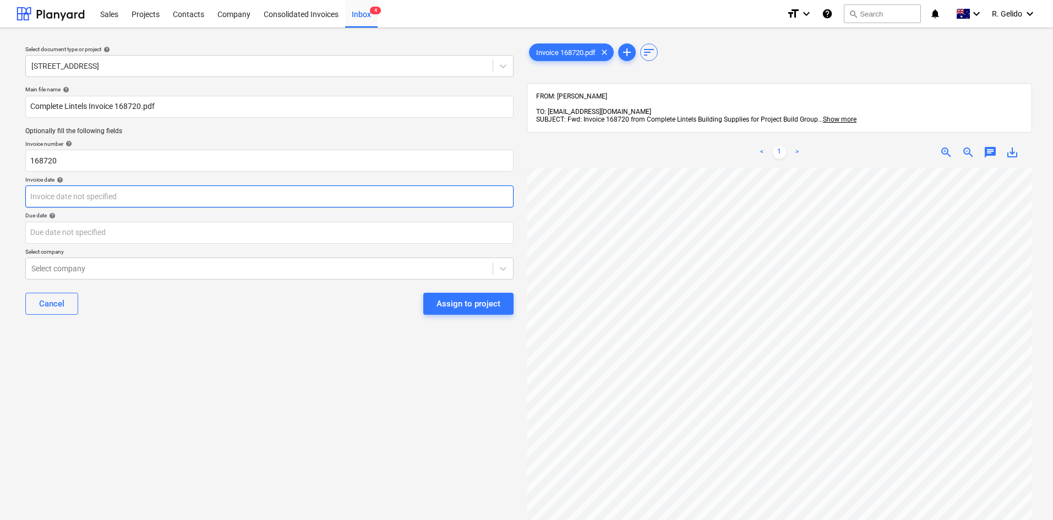
click at [137, 191] on body "Sales Projects Contacts Company Consolidated Invoices Inbox 4 format_size keybo…" at bounding box center [526, 260] width 1053 height 520
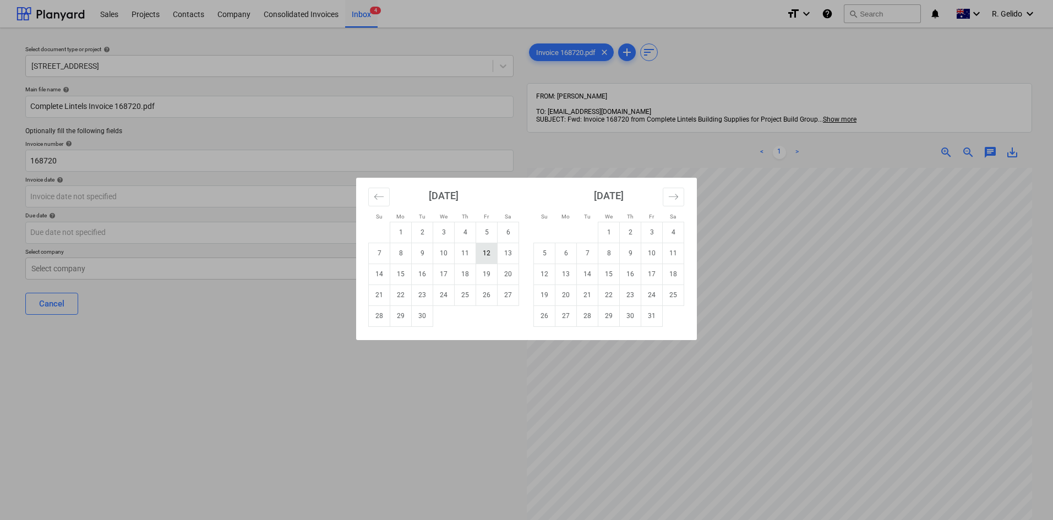
click at [486, 252] on td "12" at bounding box center [486, 253] width 21 height 21
type input "12 Sep 2025"
click at [128, 227] on body "Sales Projects Contacts Company Consolidated Invoices Inbox 4 format_size keybo…" at bounding box center [526, 260] width 1053 height 520
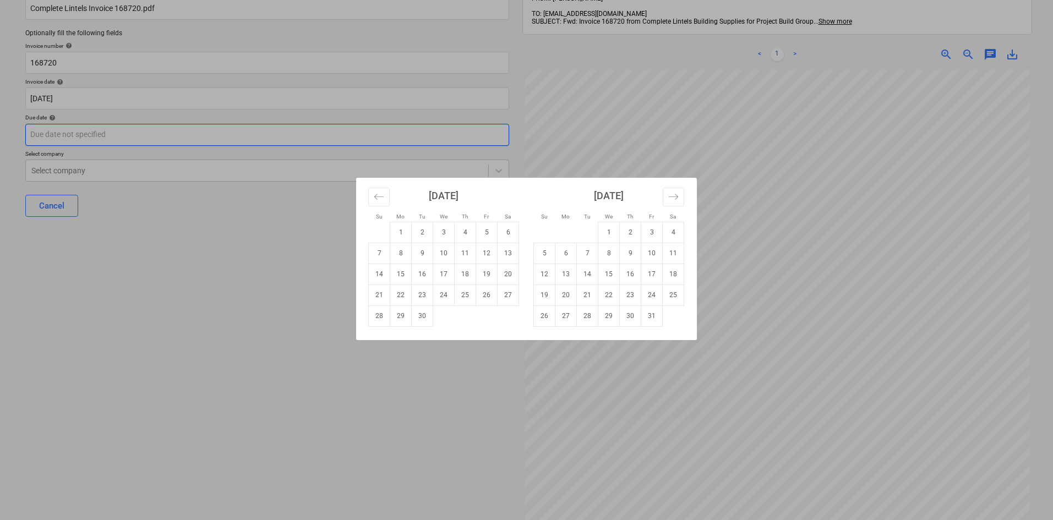
scroll to position [110, 0]
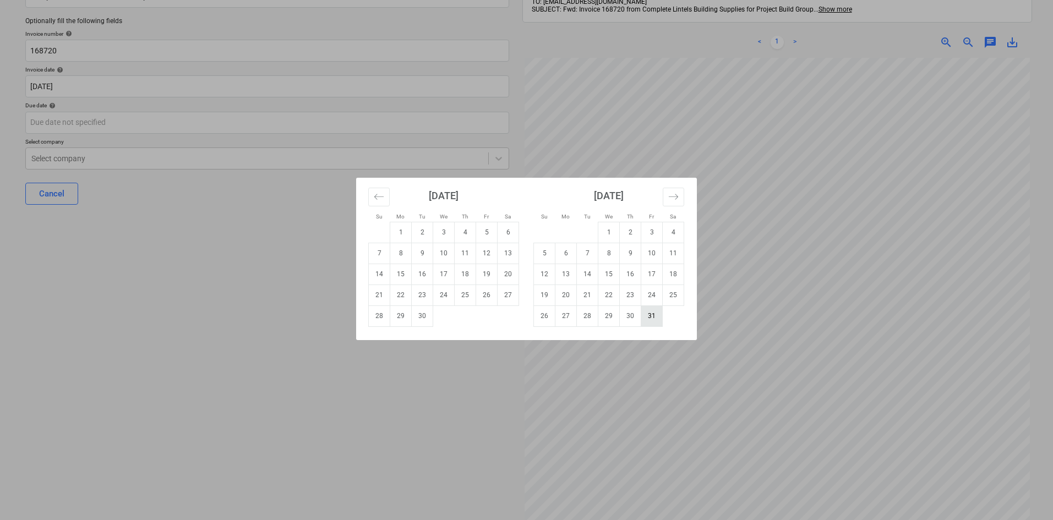
click at [650, 317] on td "31" at bounding box center [652, 316] width 21 height 21
type input "31 Oct 2025"
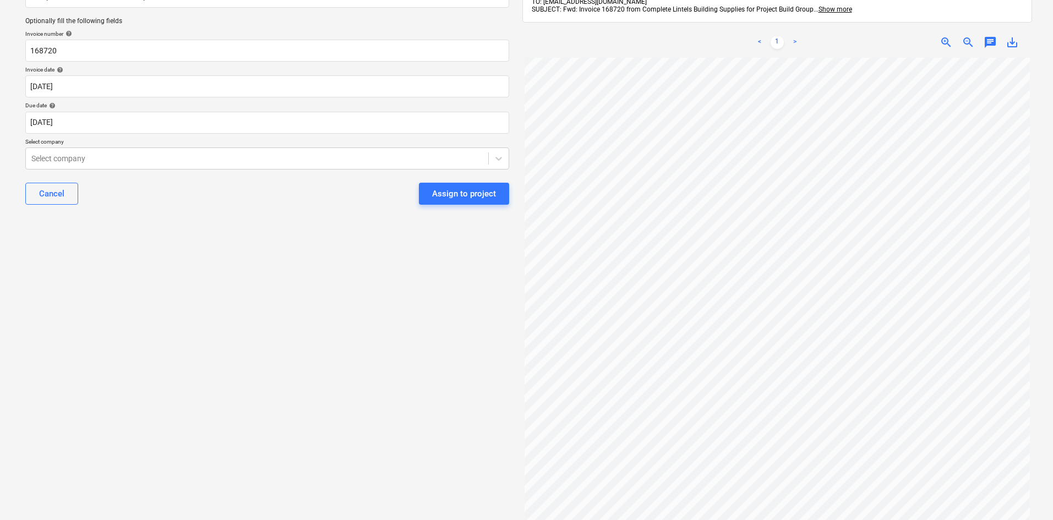
click at [246, 322] on div "Select document type or project help 2 Kaga Place, Marsfield Main file name hel…" at bounding box center [268, 235] width 502 height 617
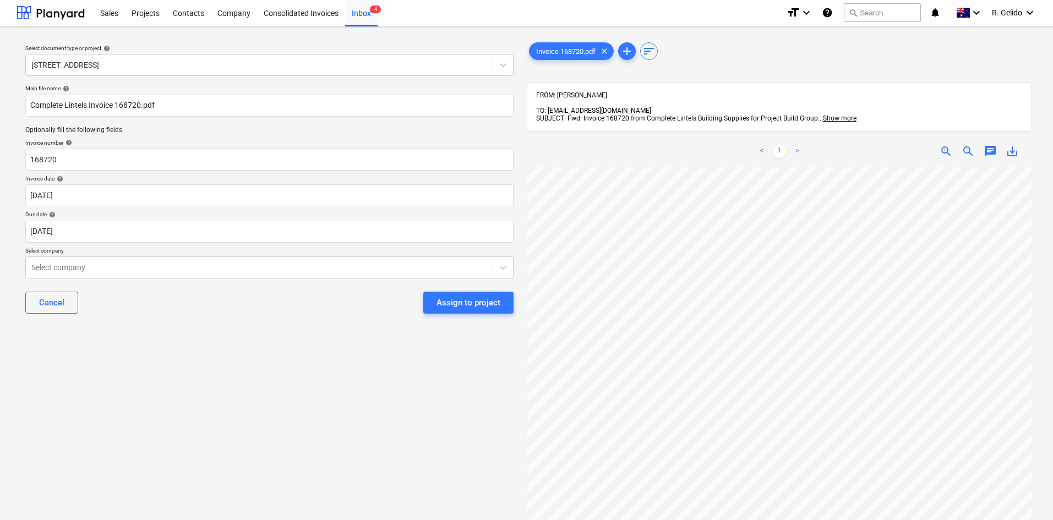
scroll to position [0, 0]
drag, startPoint x: 517, startPoint y: 287, endPoint x: 444, endPoint y: 404, distance: 136.8
click at [444, 404] on div "Select document type or project help 2 Kaga Place, Marsfield Main file name hel…" at bounding box center [270, 349] width 506 height 625
click at [432, 401] on div "Select document type or project help 2 Kaga Place, Marsfield Main file name hel…" at bounding box center [270, 349] width 506 height 625
click at [219, 277] on div "Select company" at bounding box center [269, 269] width 488 height 22
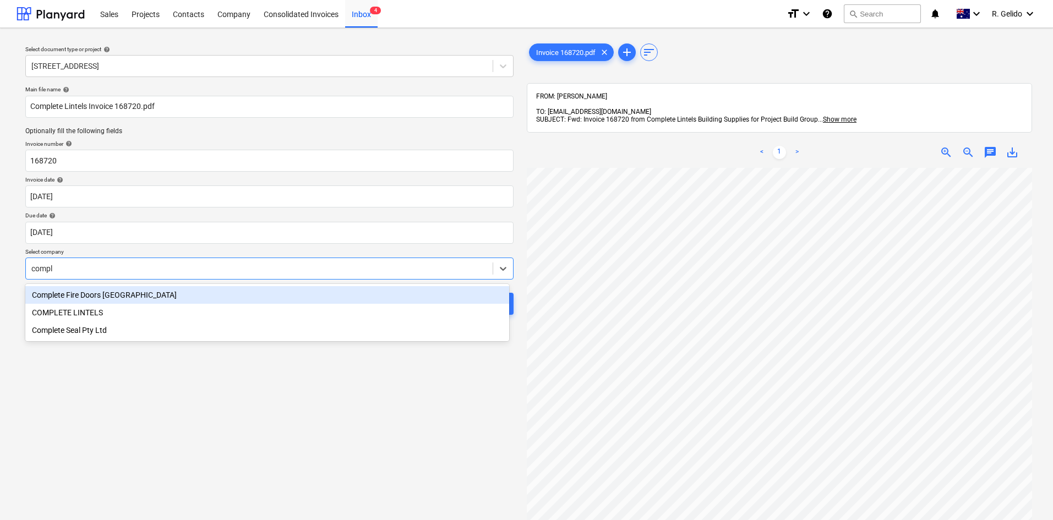
type input "comple"
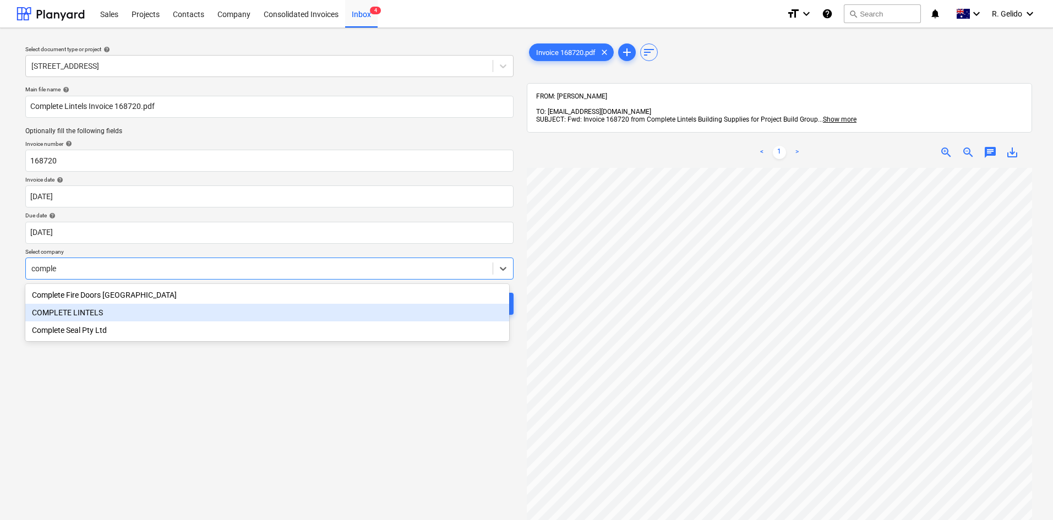
click at [188, 316] on div "COMPLETE LINTELS" at bounding box center [267, 313] width 484 height 18
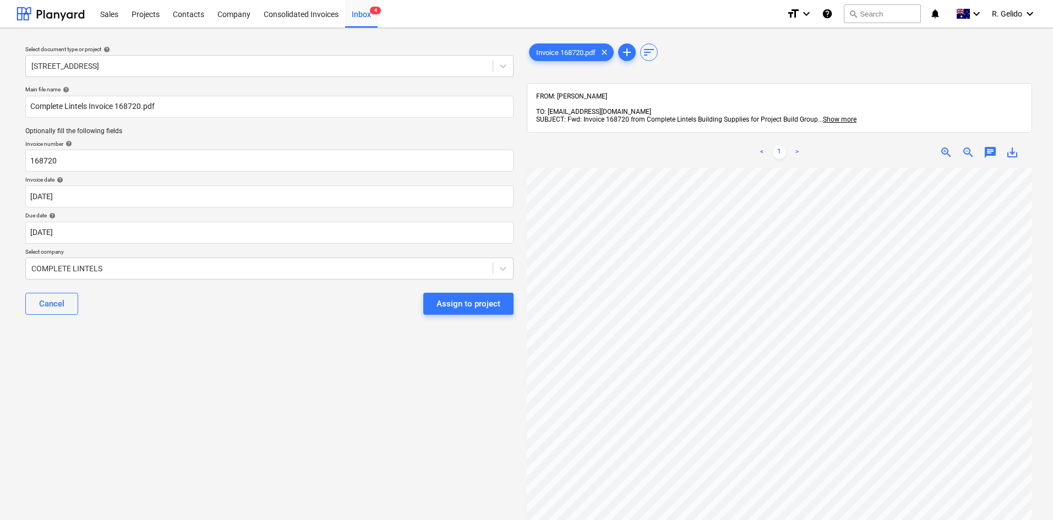
click at [321, 347] on div "Select document type or project help 2 Kaga Place, Marsfield Main file name hel…" at bounding box center [270, 349] width 506 height 625
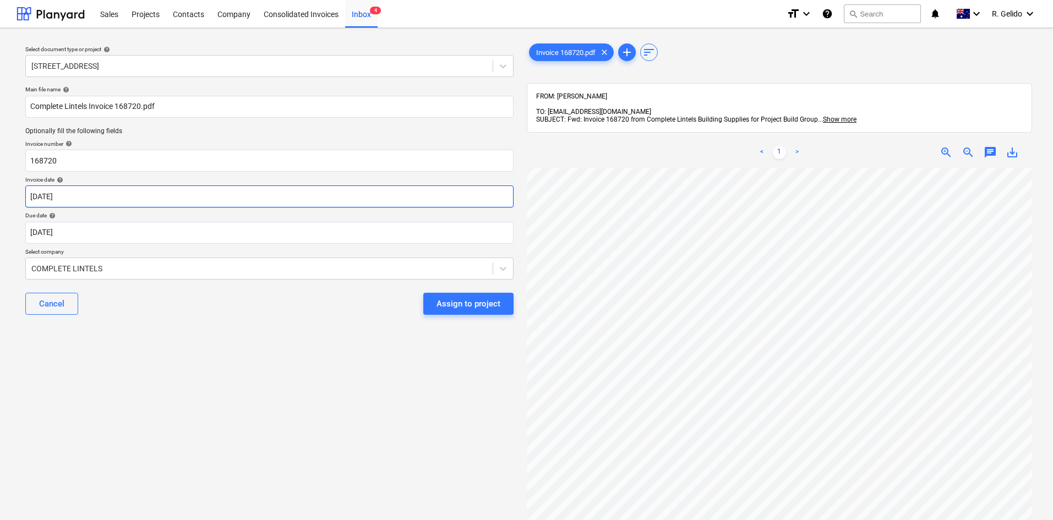
scroll to position [165, 0]
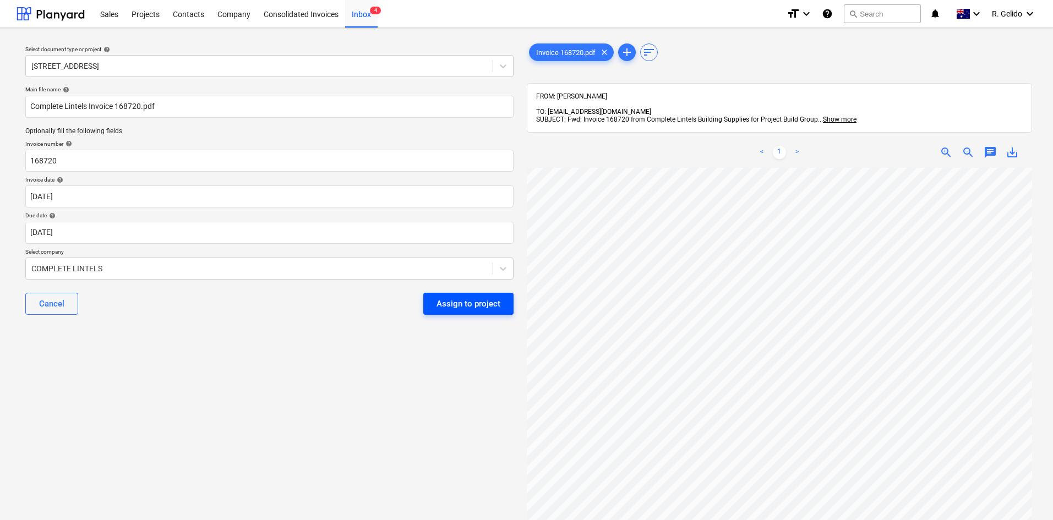
click at [461, 308] on div "Assign to project" at bounding box center [469, 304] width 64 height 14
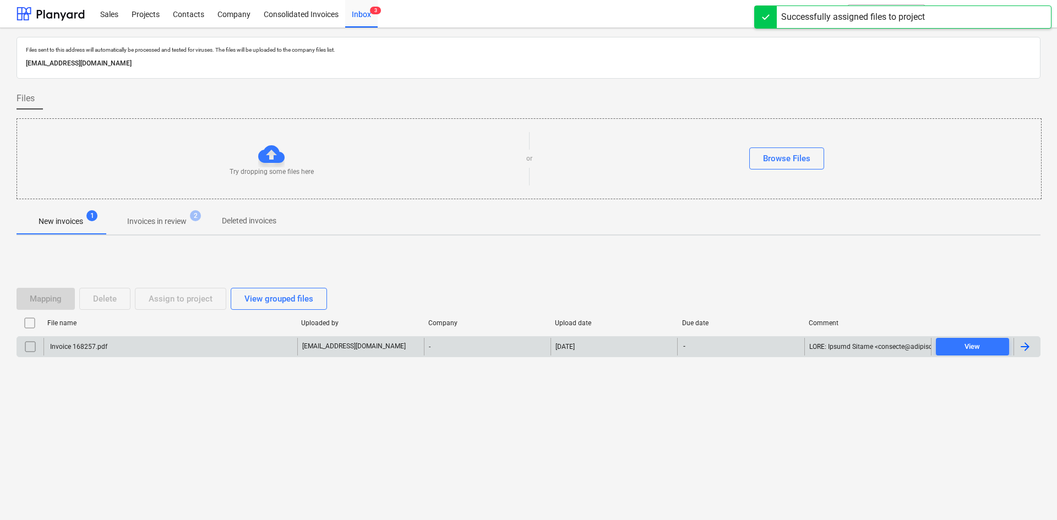
click at [191, 352] on div "Invoice 168257.pdf" at bounding box center [171, 347] width 254 height 18
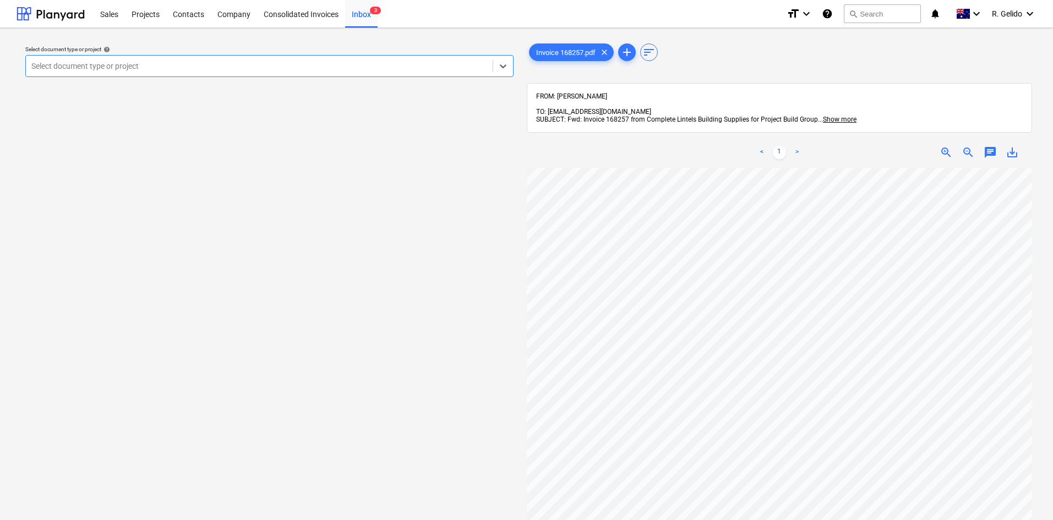
click at [363, 73] on div "Select document type or project" at bounding box center [259, 65] width 467 height 15
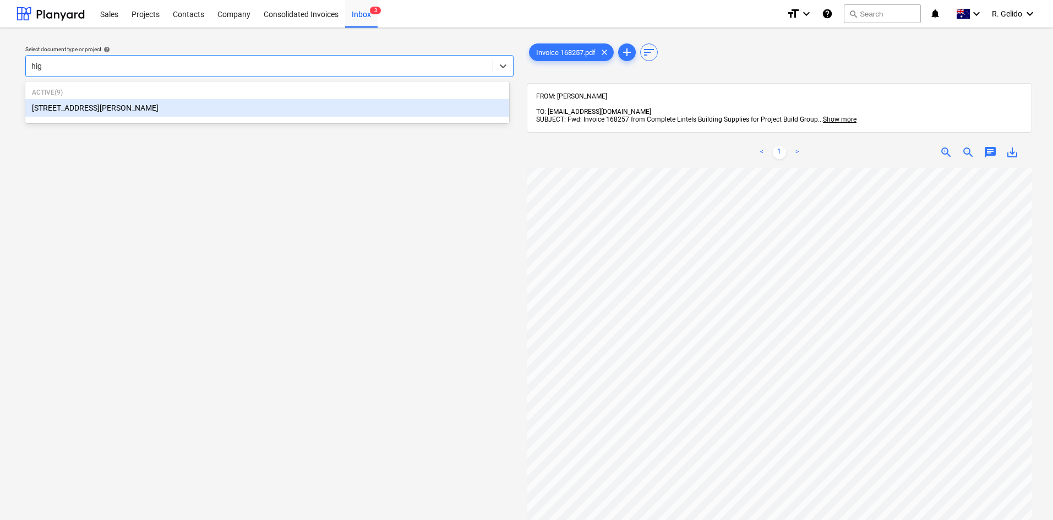
type input "high"
click at [310, 123] on div "Active ( 9 ) 127 High Street, Willoughby East" at bounding box center [267, 102] width 484 height 42
click at [301, 111] on div "127 High Street, Willoughby East" at bounding box center [267, 108] width 484 height 18
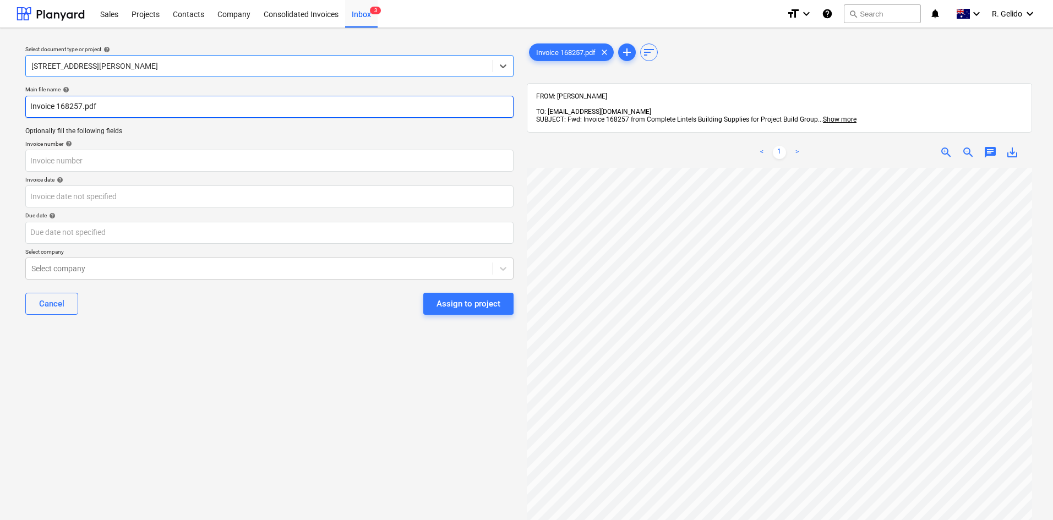
click at [27, 105] on input "Invoice 168257.pdf" at bounding box center [269, 107] width 488 height 22
click at [119, 108] on input "Complete Lintels Invoice 168257.pdf" at bounding box center [269, 107] width 488 height 22
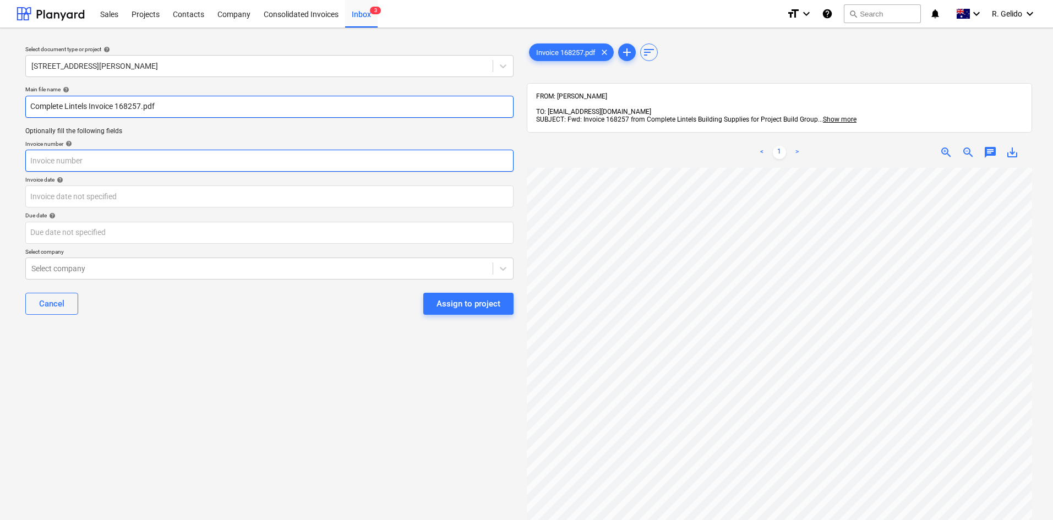
type input "Complete Lintels Invoice 168257.pdf"
click at [61, 159] on input "text" at bounding box center [269, 161] width 488 height 22
paste input "168257"
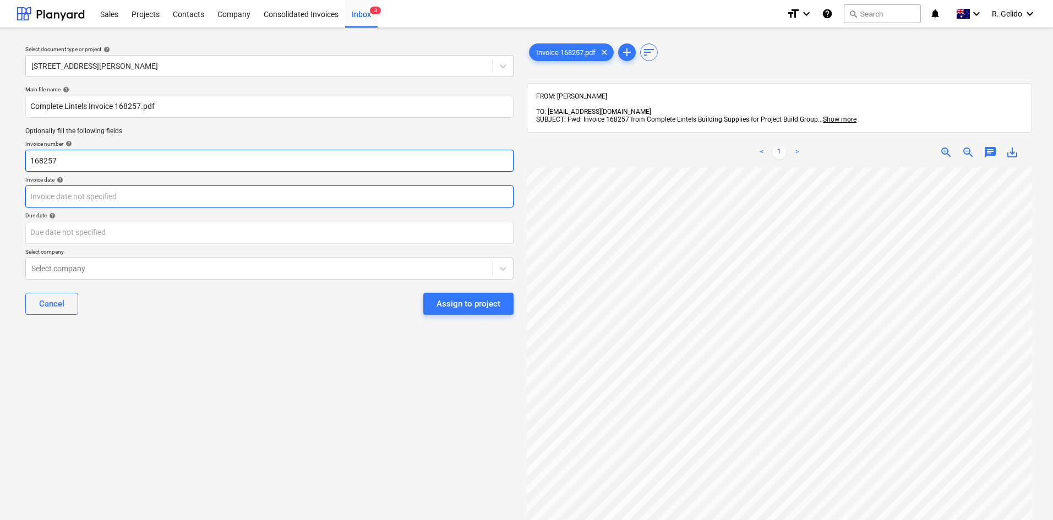
type input "168257"
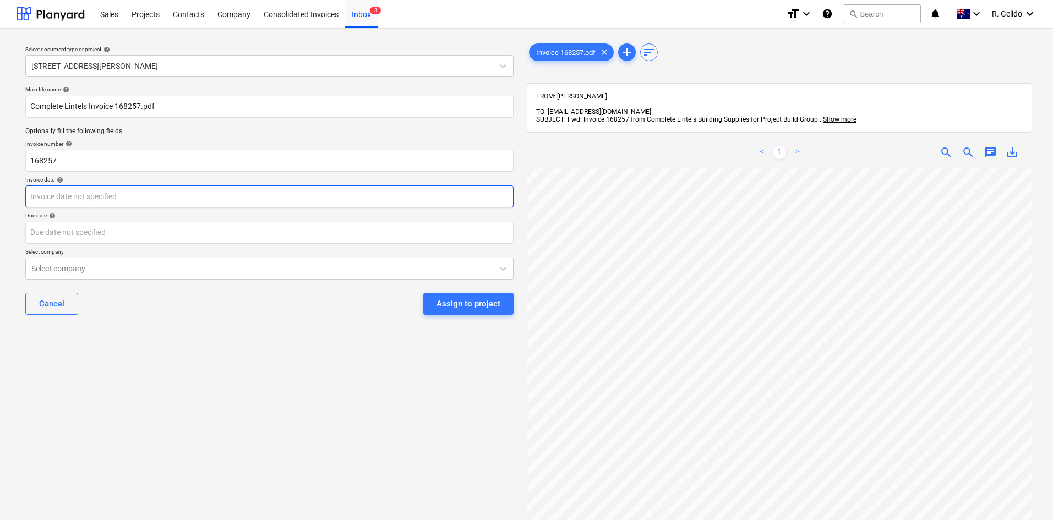
click at [79, 199] on body "Sales Projects Contacts Company Consolidated Invoices Inbox 3 format_size keybo…" at bounding box center [526, 260] width 1053 height 520
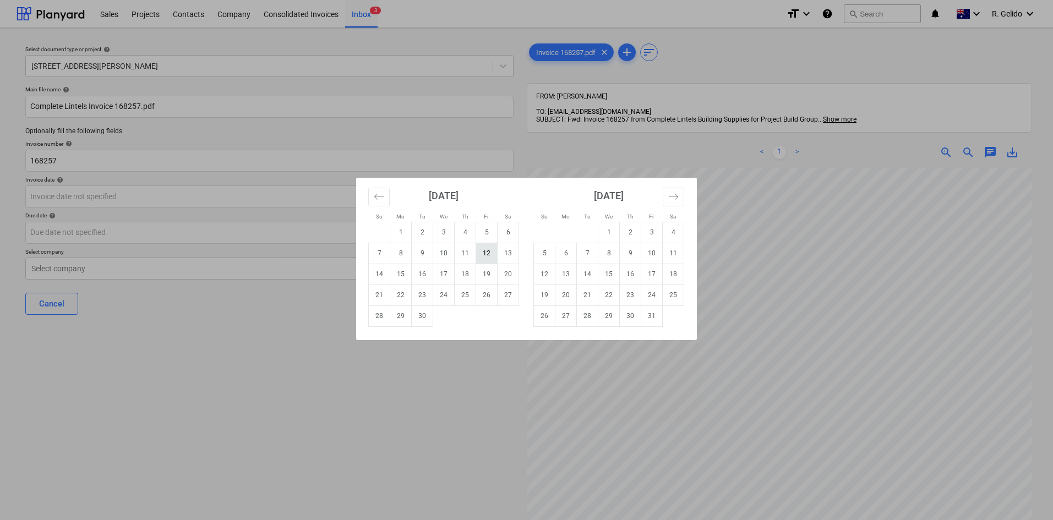
click at [484, 259] on td "12" at bounding box center [486, 253] width 21 height 21
type input "12 Sep 2025"
click at [100, 235] on body "Sales Projects Contacts Company Consolidated Invoices Inbox 3 format_size keybo…" at bounding box center [526, 260] width 1053 height 520
click at [227, 343] on div "Su Mo Tu We Th Fr Sa Su Mo Tu We Th Fr Sa August 2025 1 2 3 4 5 6 7 8 9 10 11 1…" at bounding box center [526, 260] width 1053 height 520
click at [99, 233] on body "Sales Projects Contacts Company Consolidated Invoices Inbox 3 format_size keybo…" at bounding box center [526, 260] width 1053 height 520
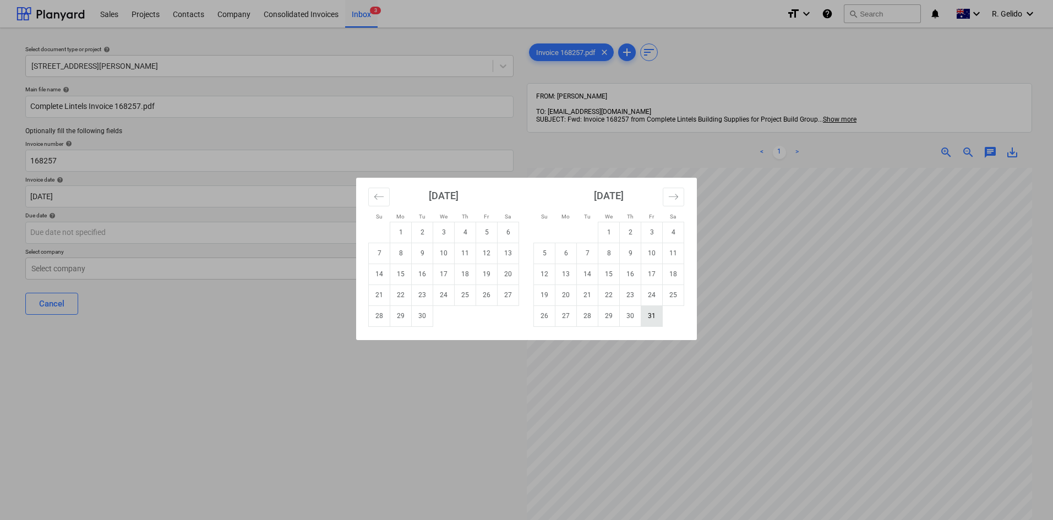
click at [654, 317] on td "31" at bounding box center [652, 316] width 21 height 21
type input "31 Oct 2025"
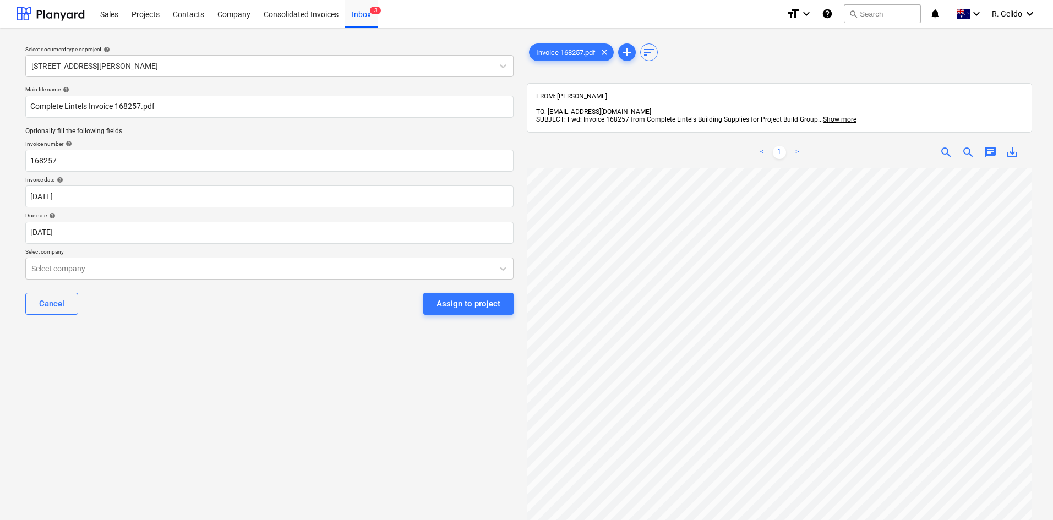
click at [197, 364] on div "Select document type or project help 127 High Street, Willoughby East Main file…" at bounding box center [270, 349] width 506 height 625
click at [107, 271] on div at bounding box center [259, 268] width 456 height 11
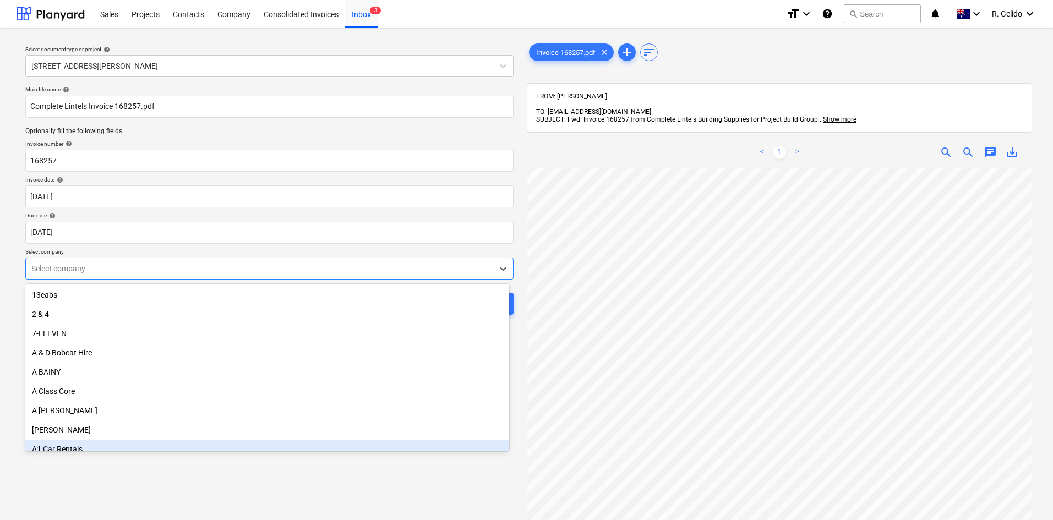
click at [243, 479] on div "Select document type or project help 127 High Street, Willoughby East Main file…" at bounding box center [270, 349] width 506 height 625
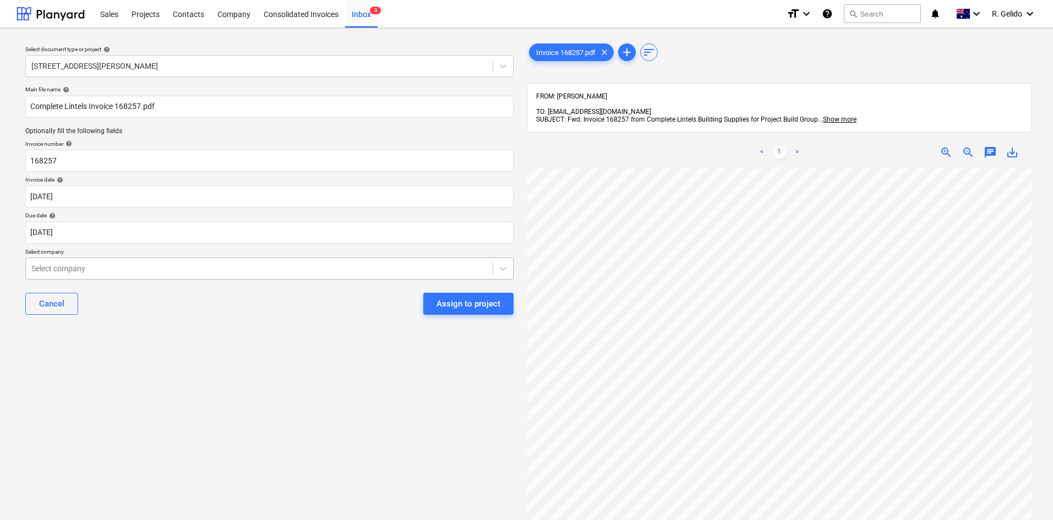
click at [260, 267] on div at bounding box center [259, 268] width 456 height 11
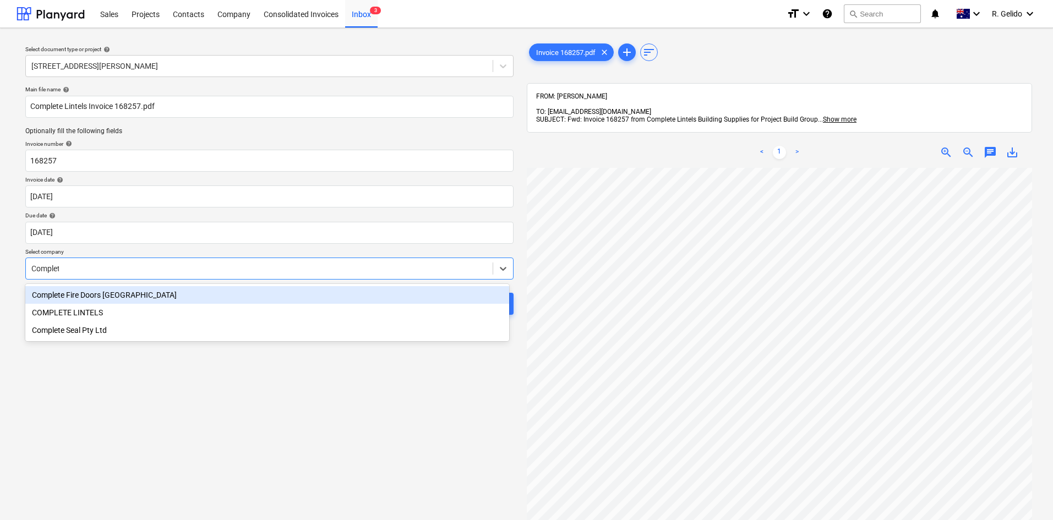
type input "Complete"
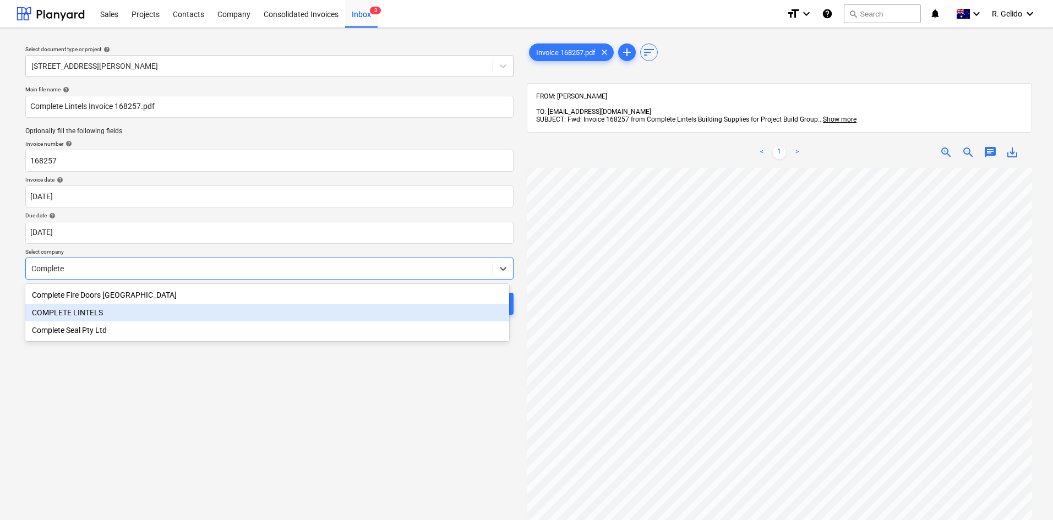
click at [202, 314] on div "COMPLETE LINTELS" at bounding box center [267, 313] width 484 height 18
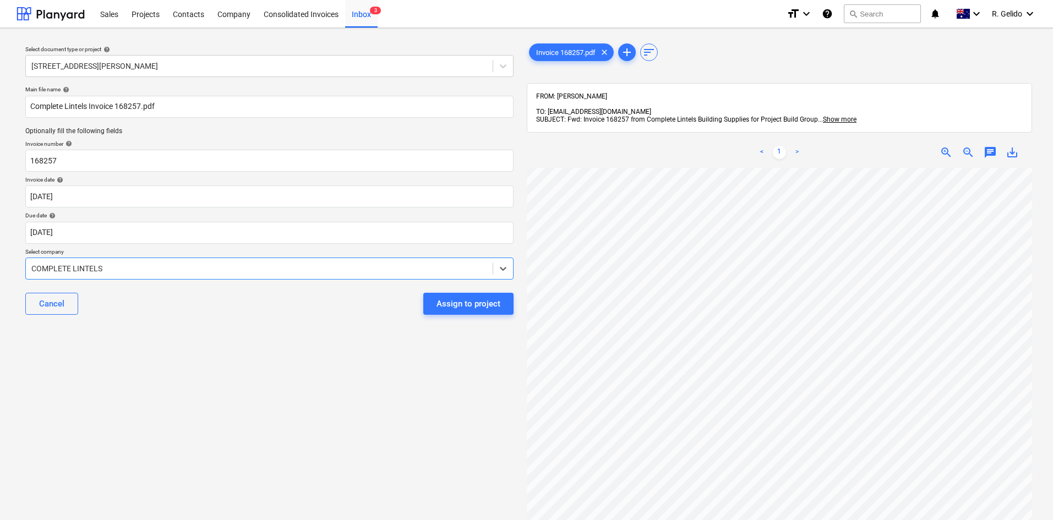
click at [328, 351] on div "Select document type or project help 127 High Street, Willoughby East Main file…" at bounding box center [270, 349] width 506 height 625
click at [458, 302] on div "Assign to project" at bounding box center [469, 304] width 64 height 14
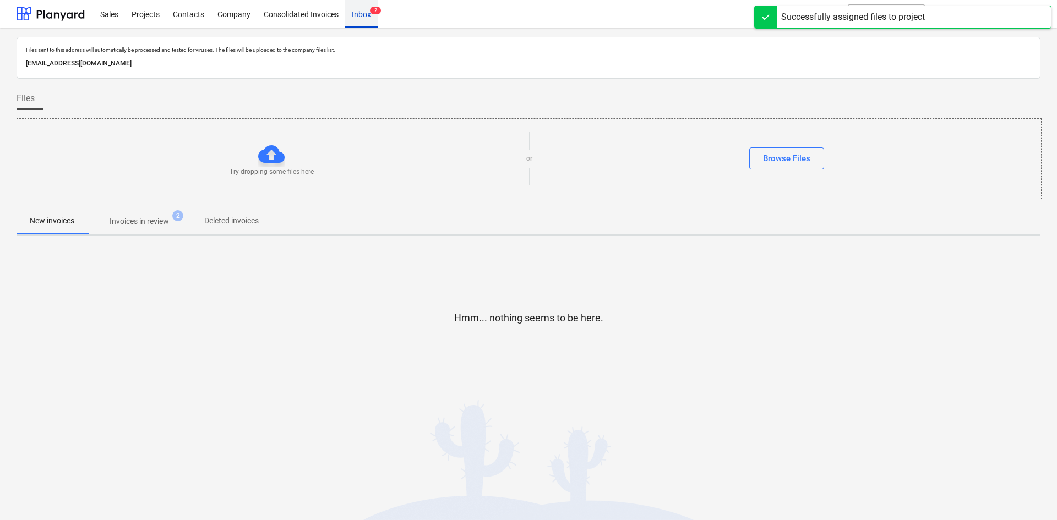
click at [366, 20] on div "Inbox 2" at bounding box center [361, 13] width 32 height 28
click at [147, 15] on div "Projects" at bounding box center [145, 13] width 41 height 28
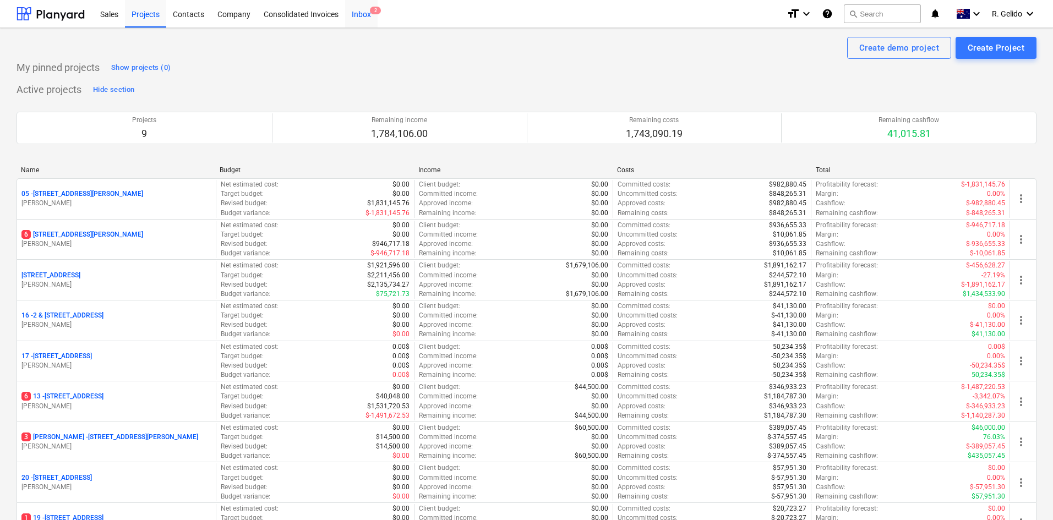
click at [370, 17] on div "Inbox 2" at bounding box center [361, 13] width 32 height 28
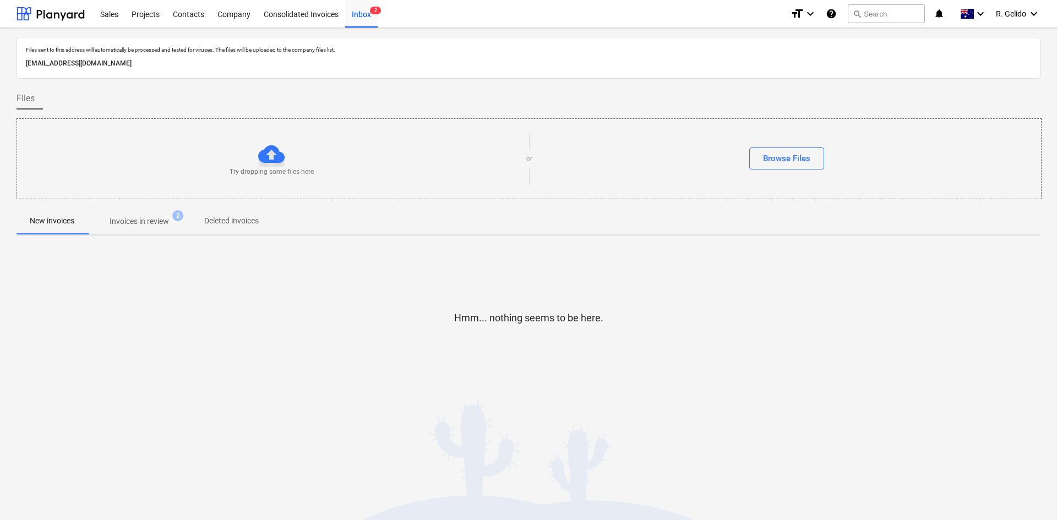
click at [218, 58] on p "[EMAIL_ADDRESS][DOMAIN_NAME]" at bounding box center [528, 64] width 1005 height 12
copy p "[EMAIL_ADDRESS][DOMAIN_NAME]"
click at [360, 14] on div "Inbox 2" at bounding box center [361, 13] width 32 height 28
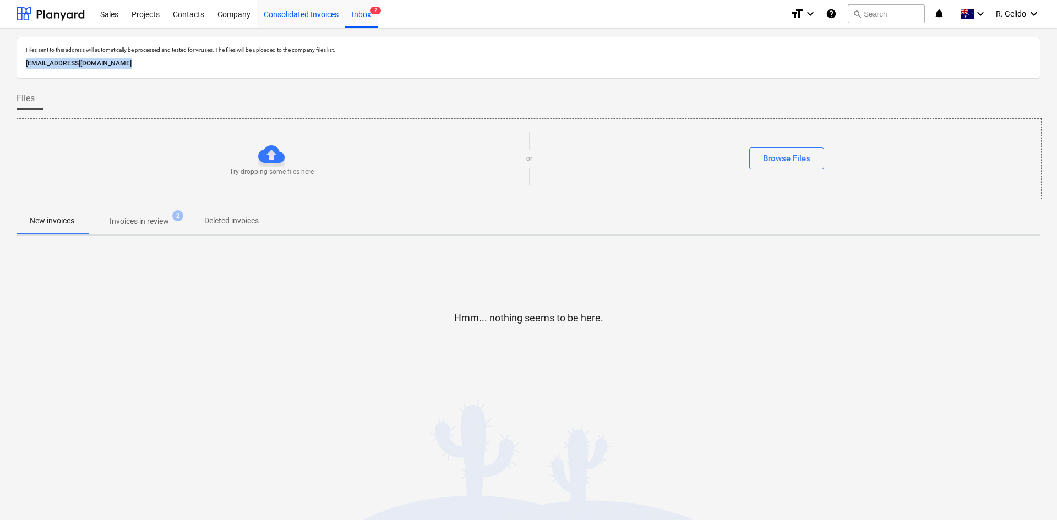
click at [313, 13] on div "Consolidated Invoices" at bounding box center [301, 13] width 88 height 28
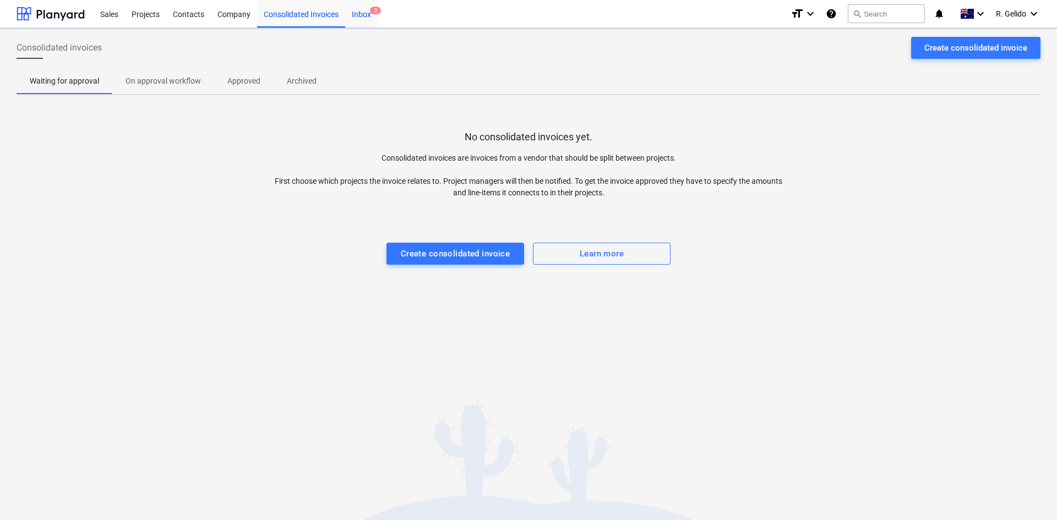
click at [367, 15] on div "Inbox 2" at bounding box center [361, 13] width 32 height 28
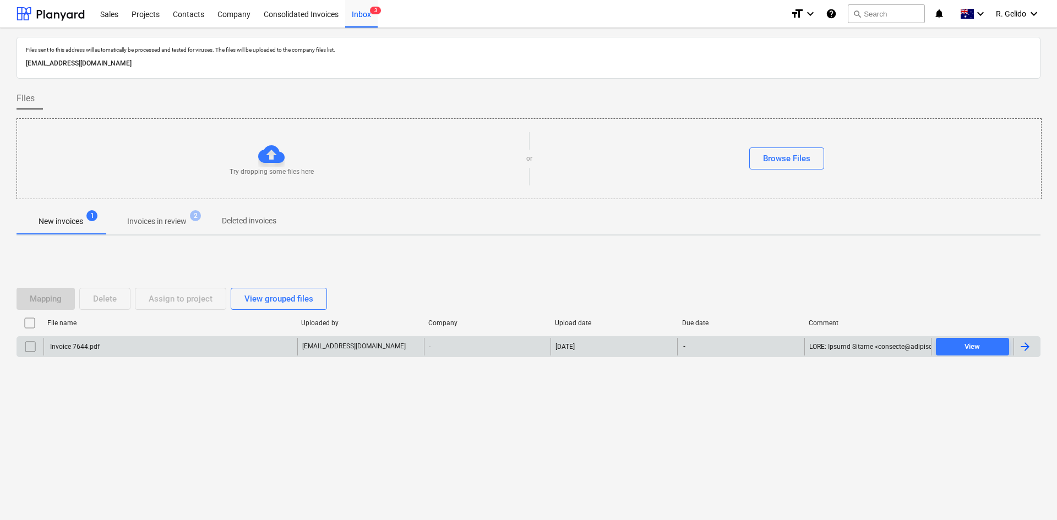
click at [133, 350] on div "Invoice 7644.pdf" at bounding box center [171, 347] width 254 height 18
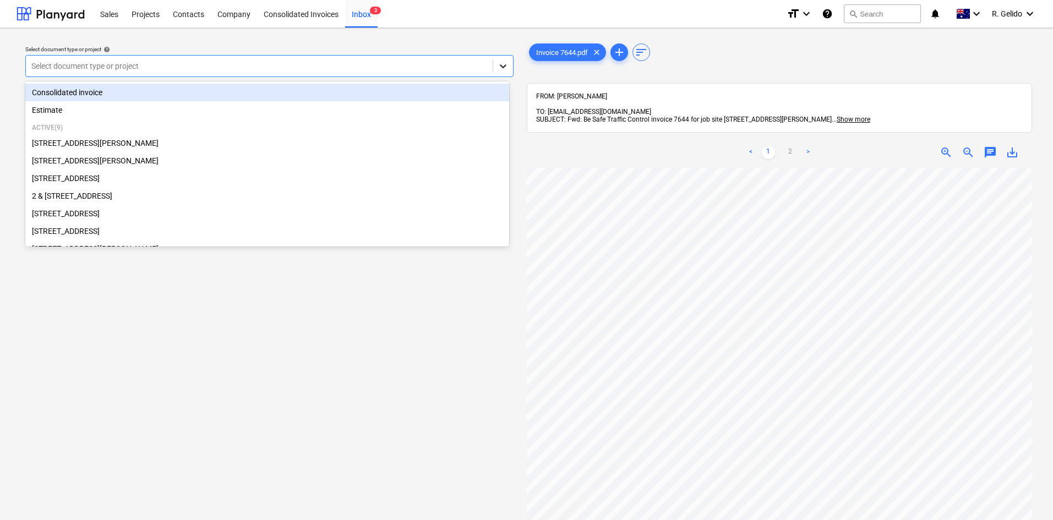
click at [498, 68] on icon at bounding box center [503, 66] width 11 height 11
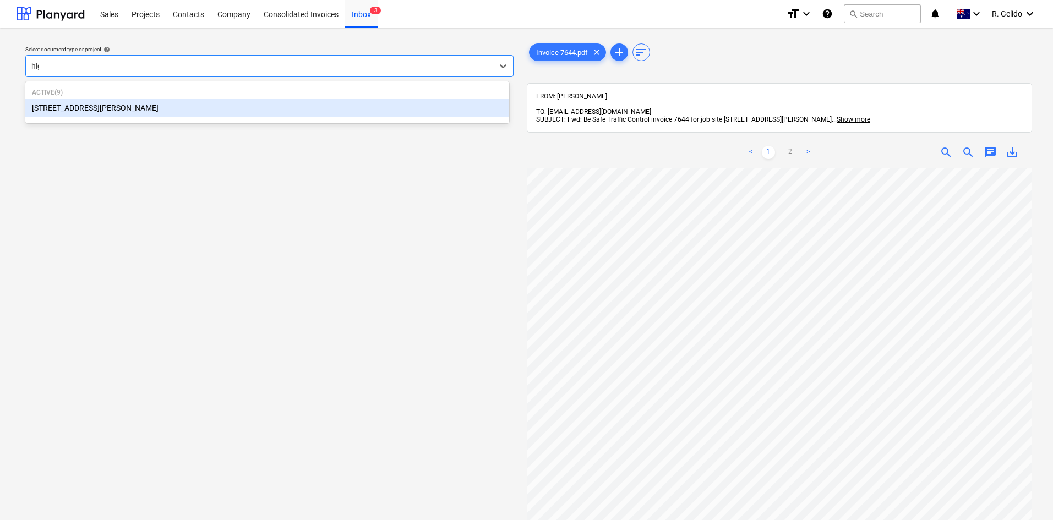
type input "high"
click at [323, 113] on div "127 High Street, Willoughby East" at bounding box center [267, 108] width 484 height 18
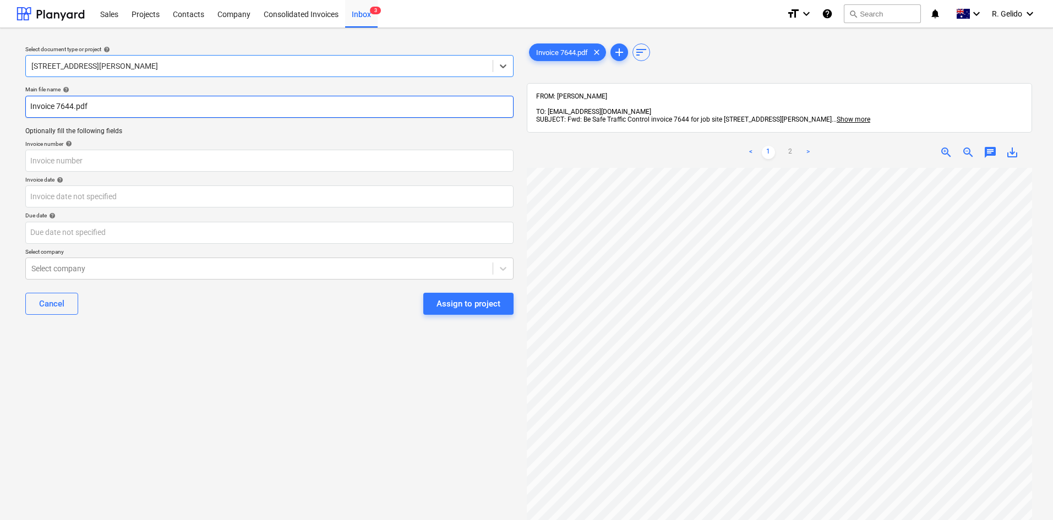
click at [33, 104] on input "Invoice 7644.pdf" at bounding box center [269, 107] width 488 height 22
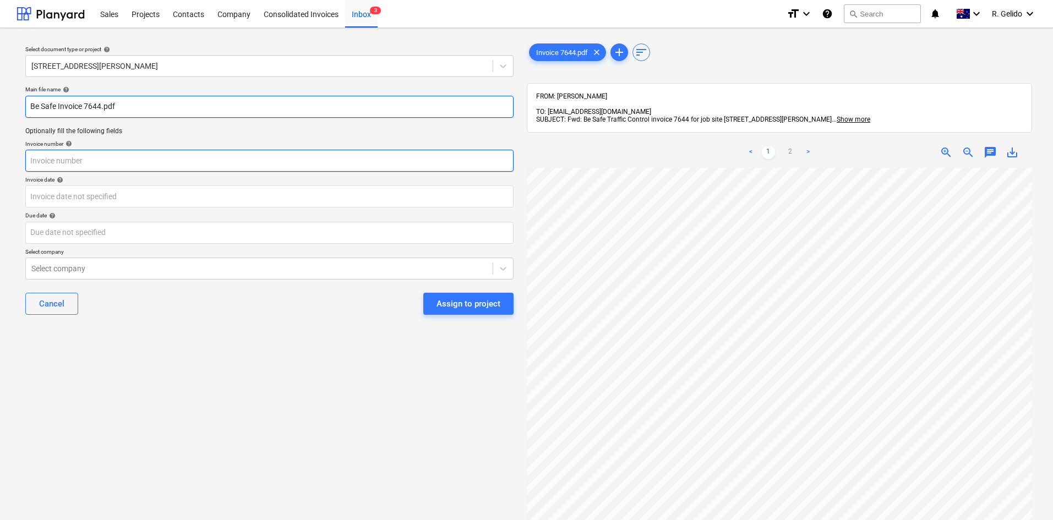
type input "Be Safe Invoice 7644.pdf"
click at [101, 152] on input "text" at bounding box center [269, 161] width 488 height 22
click at [88, 162] on input "text" at bounding box center [269, 161] width 488 height 22
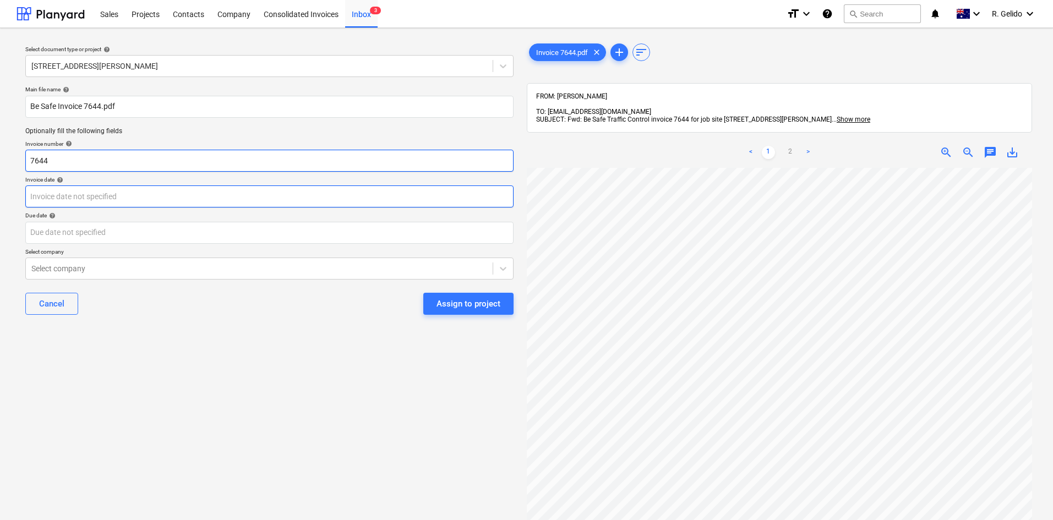
type input "7644"
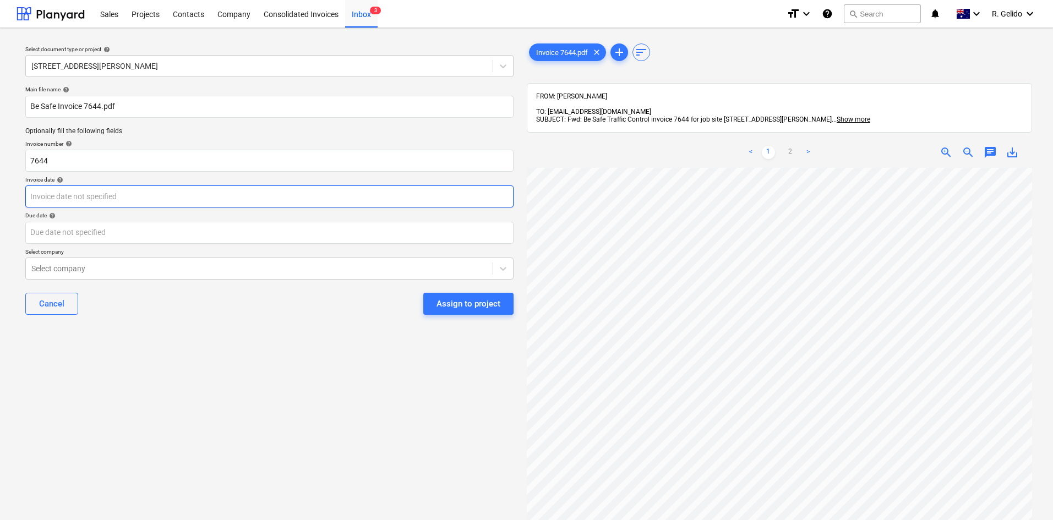
click at [110, 202] on body "Sales Projects Contacts Company Consolidated Invoices Inbox 3 format_size keybo…" at bounding box center [526, 260] width 1053 height 520
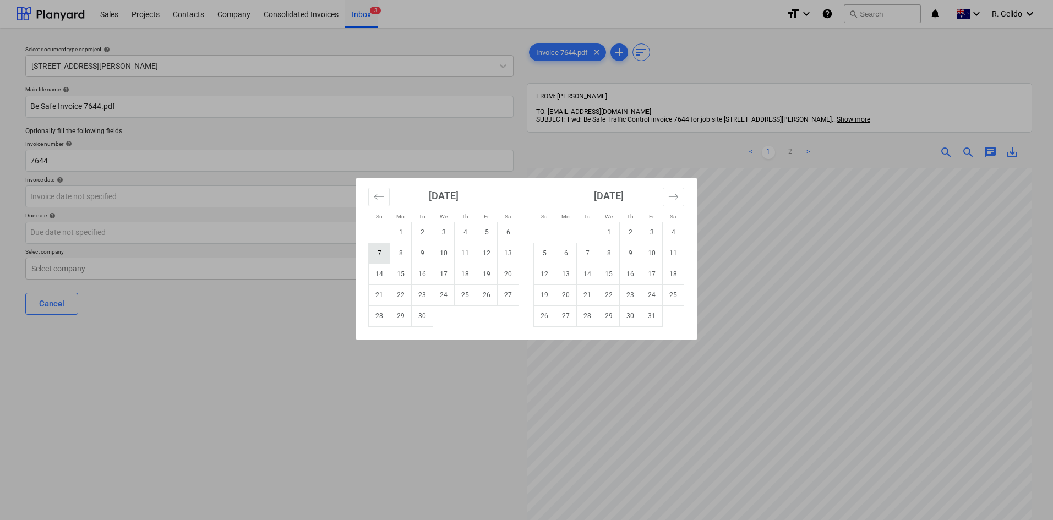
click at [378, 254] on td "7" at bounding box center [379, 253] width 21 height 21
type input "07 Sep 2025"
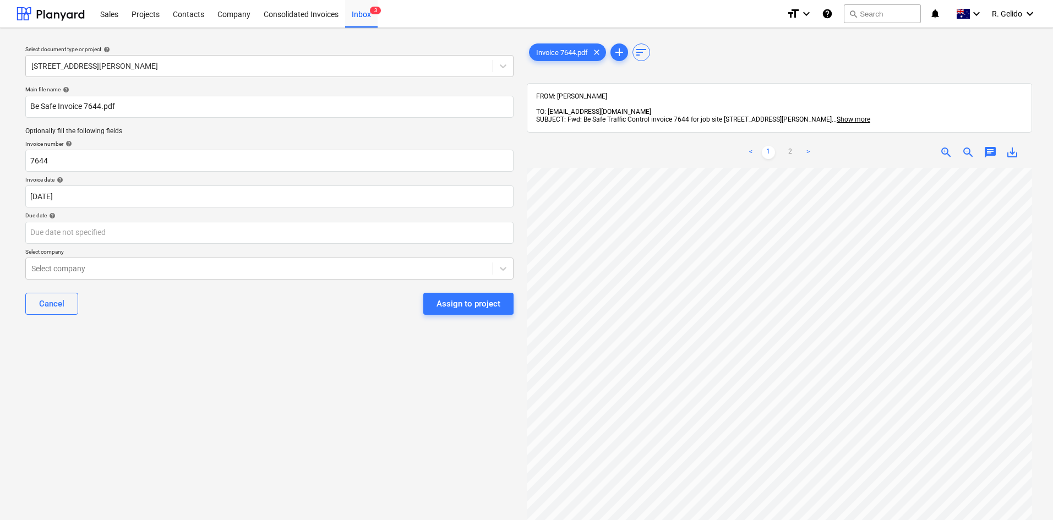
scroll to position [173, 0]
click at [88, 227] on body "Sales Projects Contacts Company Consolidated Invoices Inbox 3 format_size keybo…" at bounding box center [526, 260] width 1053 height 520
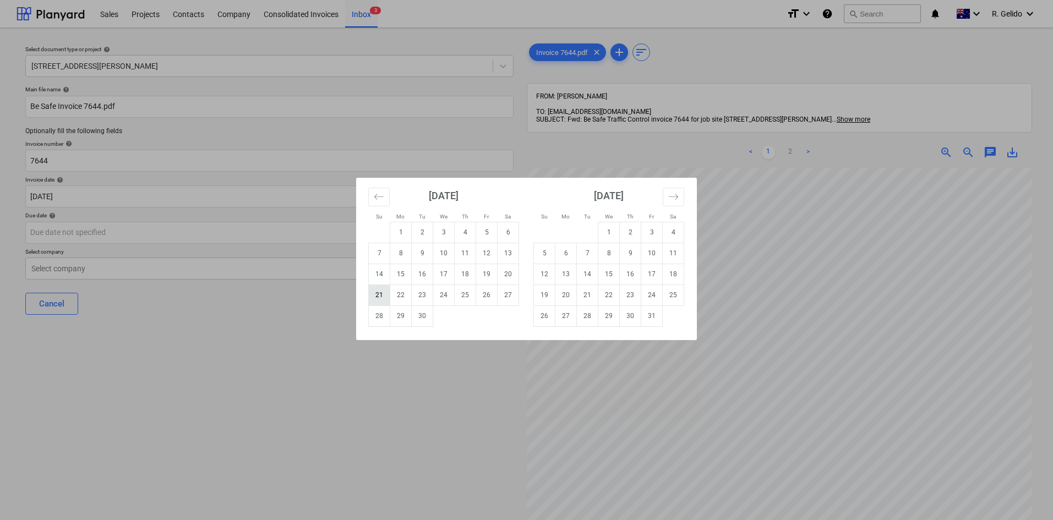
click at [382, 293] on td "21" at bounding box center [379, 295] width 21 height 21
type input "21 Sep 2025"
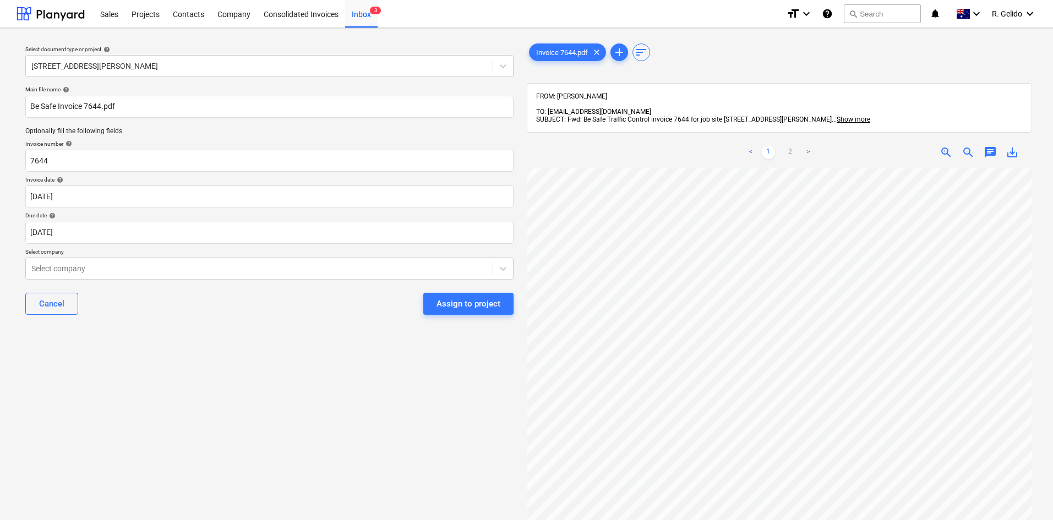
click at [206, 331] on div "Select document type or project help 127 High Street, Willoughby East Main file…" at bounding box center [270, 349] width 506 height 625
click at [150, 271] on div at bounding box center [259, 268] width 456 height 11
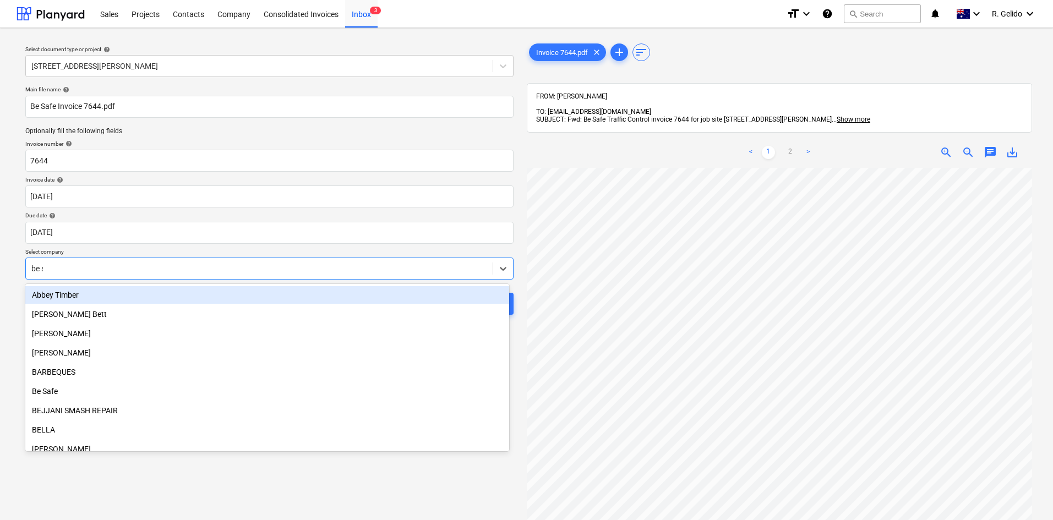
type input "be saf"
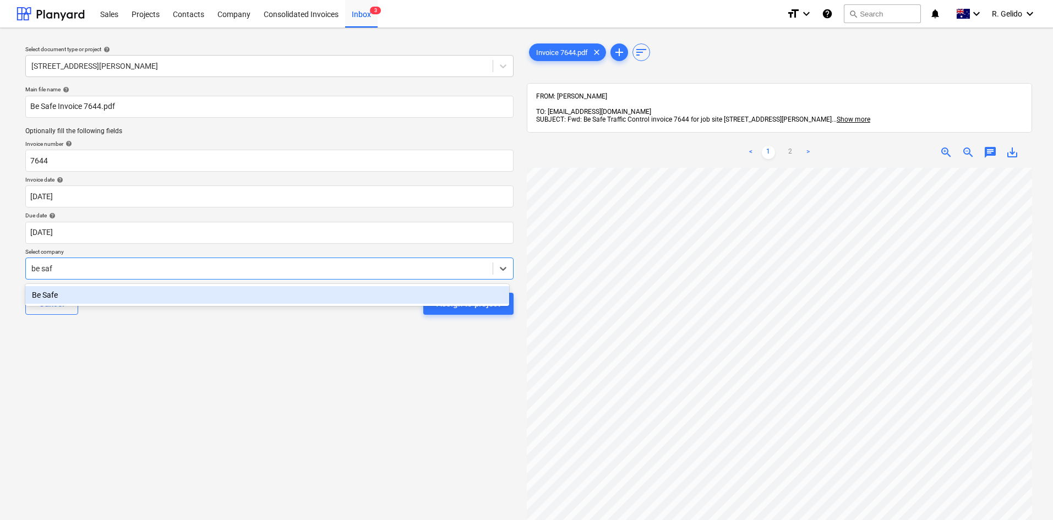
click at [151, 298] on div "Be Safe" at bounding box center [267, 295] width 484 height 18
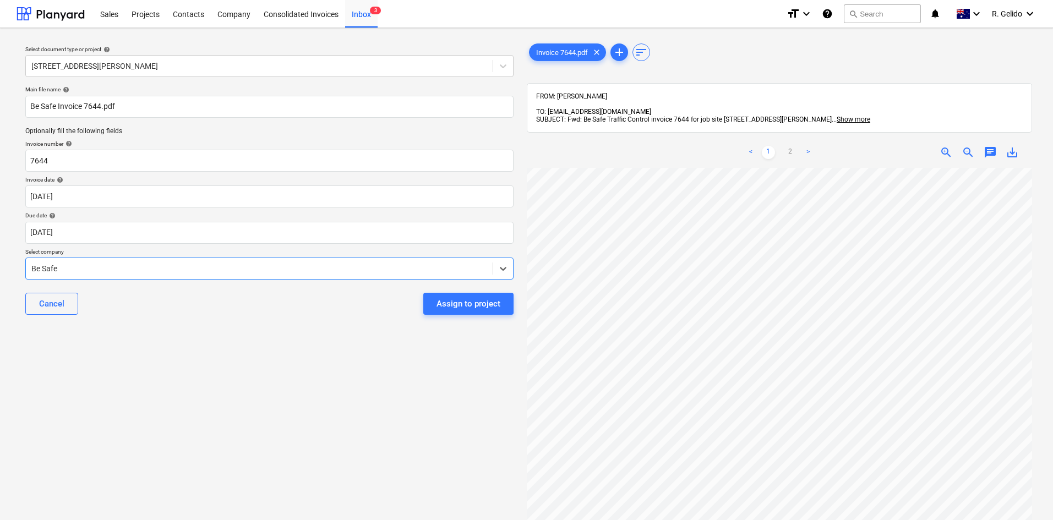
click at [195, 340] on div "Select document type or project help 127 High Street, Willoughby East Main file…" at bounding box center [270, 349] width 506 height 625
click at [466, 304] on div "Assign to project" at bounding box center [469, 304] width 64 height 14
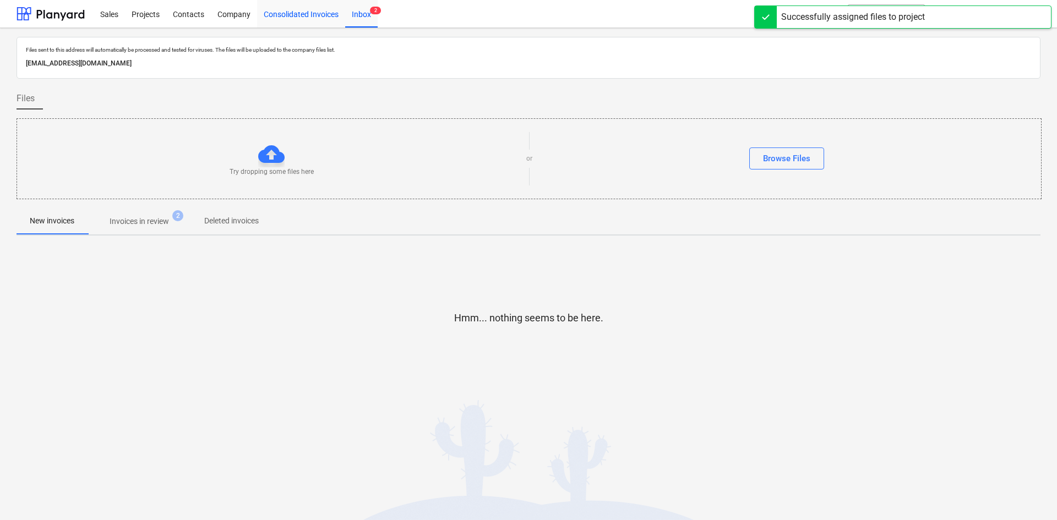
click at [305, 6] on div "Consolidated Invoices" at bounding box center [301, 13] width 88 height 28
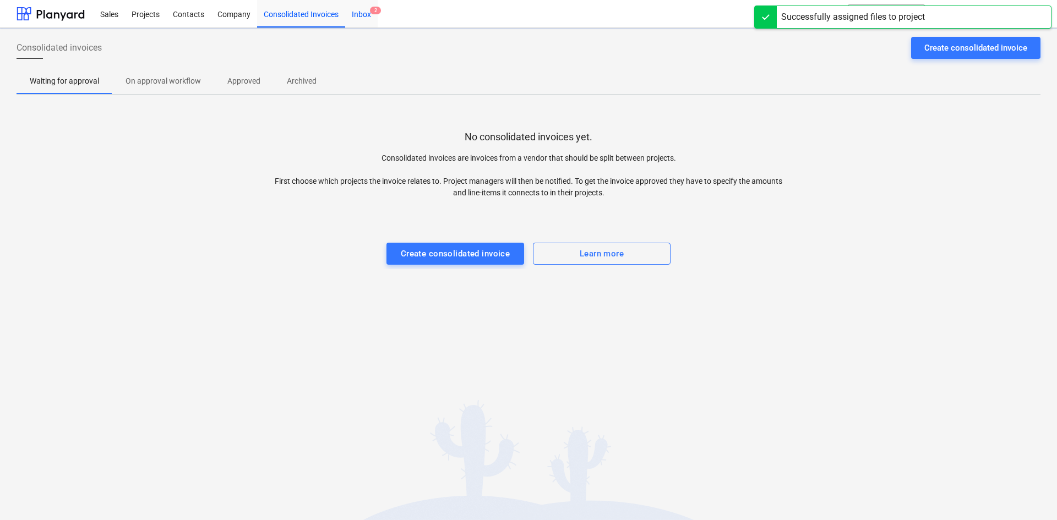
click at [369, 15] on div "Inbox 2" at bounding box center [361, 13] width 32 height 28
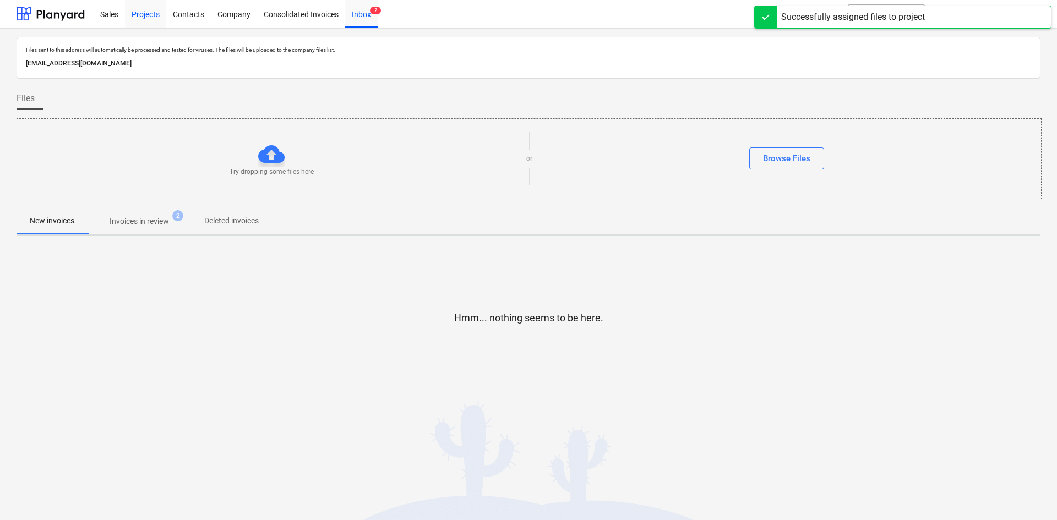
click at [147, 12] on div "Projects" at bounding box center [145, 13] width 41 height 28
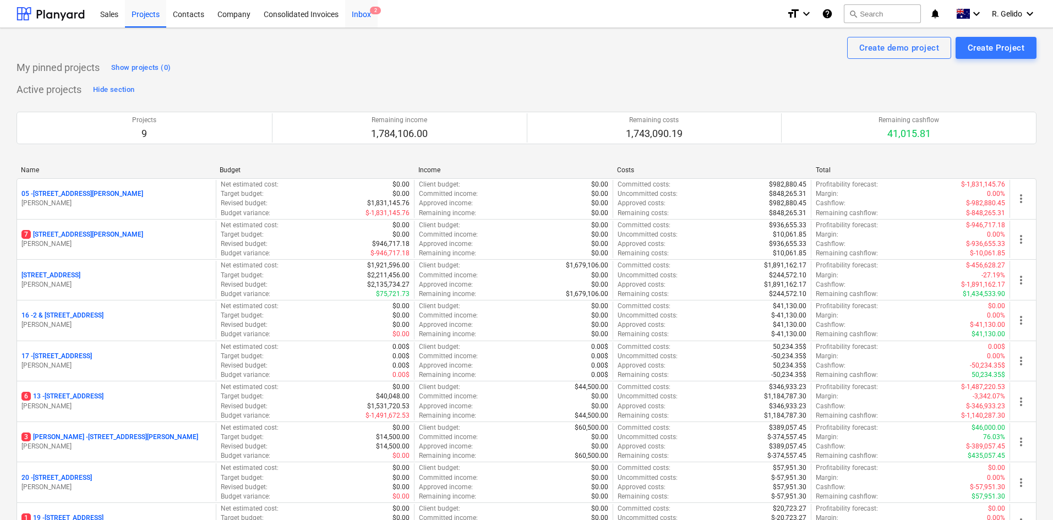
click at [358, 13] on div "Inbox 2" at bounding box center [361, 13] width 32 height 28
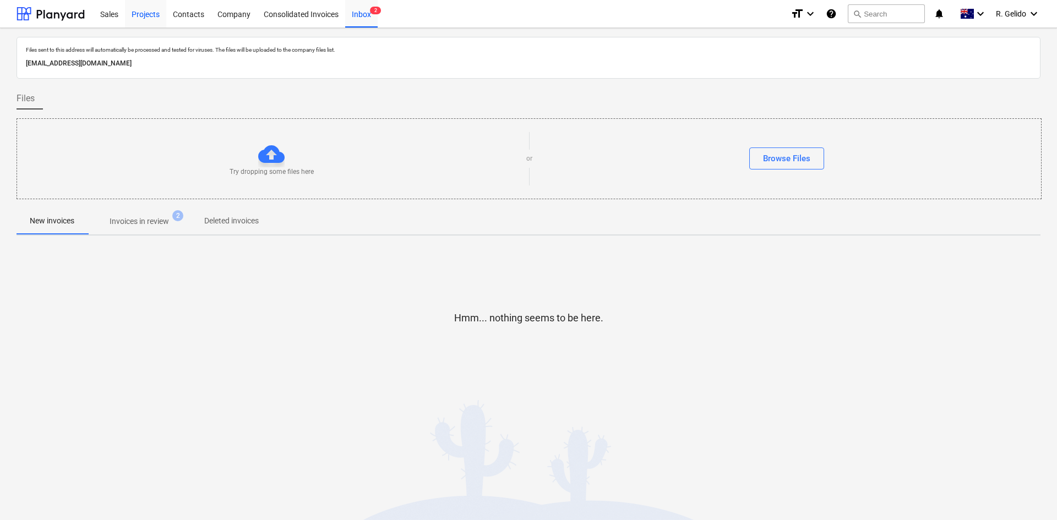
click at [148, 13] on div "Projects" at bounding box center [145, 13] width 41 height 28
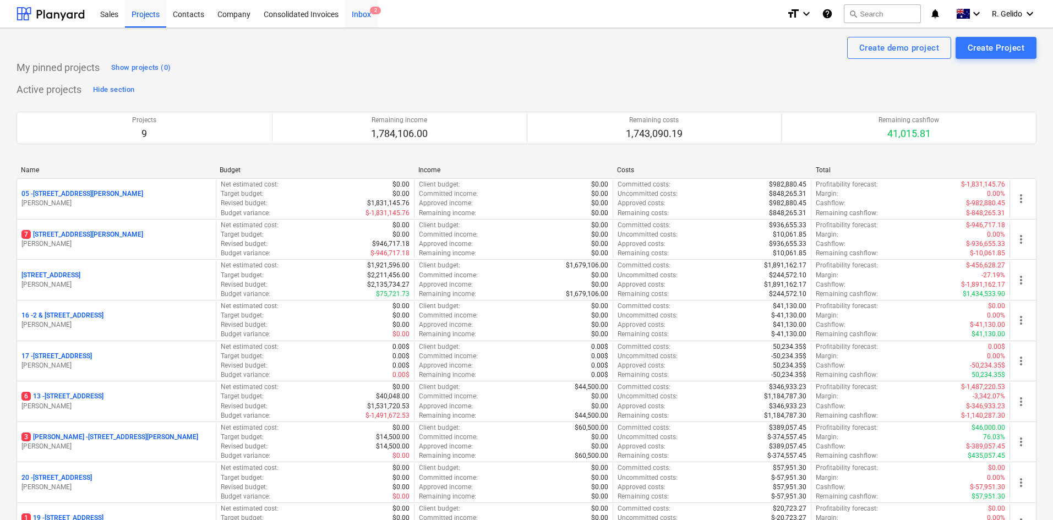
click at [365, 18] on div "Inbox 2" at bounding box center [361, 13] width 32 height 28
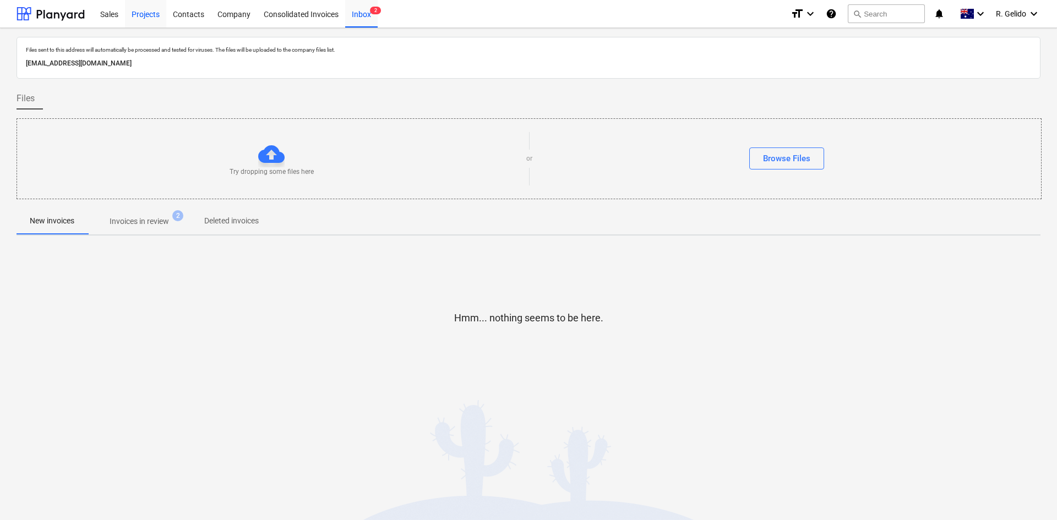
click at [151, 15] on div "Projects" at bounding box center [145, 13] width 41 height 28
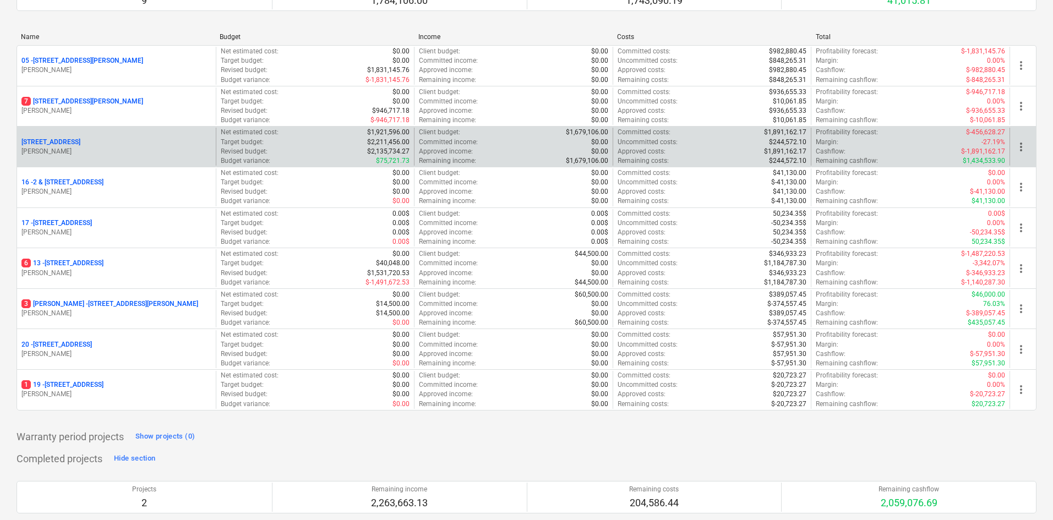
scroll to position [165, 0]
